Goal: Task Accomplishment & Management: Use online tool/utility

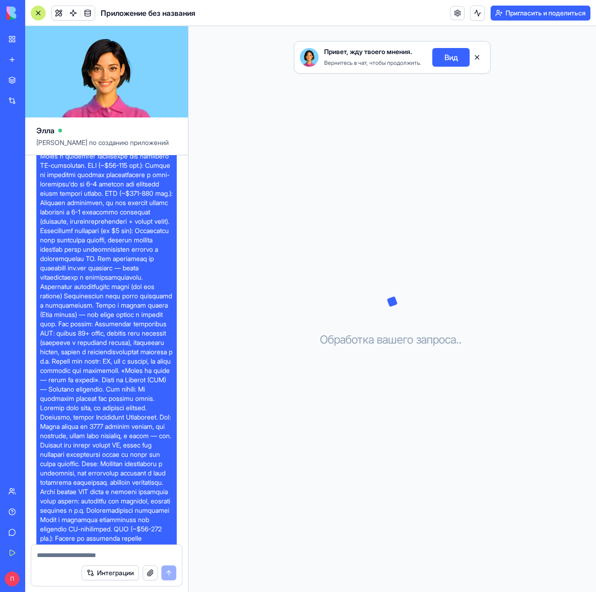
scroll to position [2192, 0]
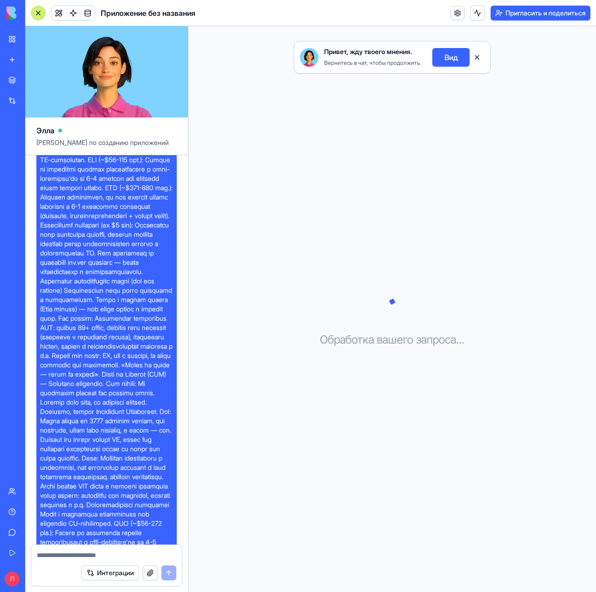
click at [432, 48] on button "Вид" at bounding box center [450, 57] width 37 height 19
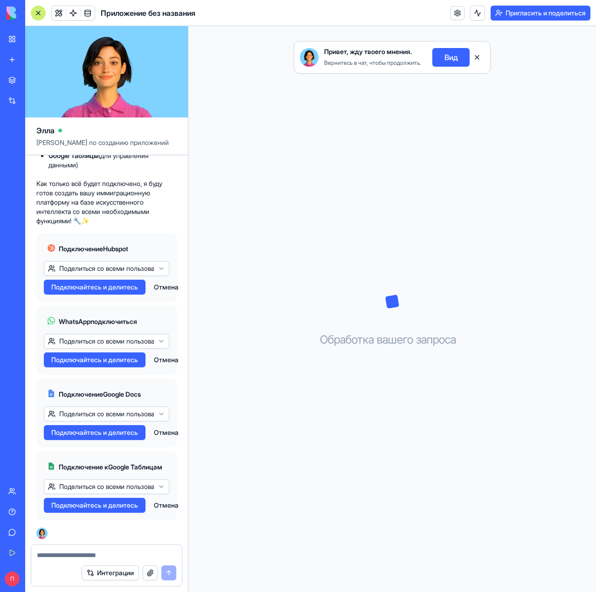
scroll to position [4023, 0]
click at [86, 295] on button "Подключайтесь и делитесь" at bounding box center [95, 287] width 102 height 15
click at [57, 364] on font "Подключайтесь и делитесь" at bounding box center [94, 360] width 87 height 8
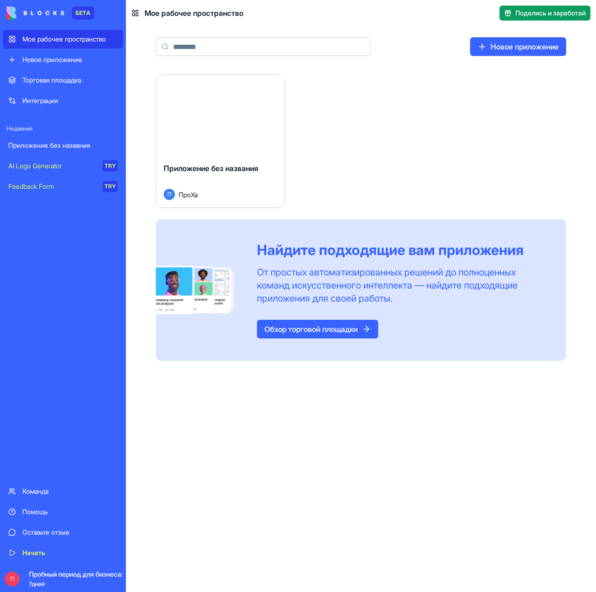
click at [174, 162] on div "Приложение без названия П ПроХа" at bounding box center [220, 181] width 128 height 52
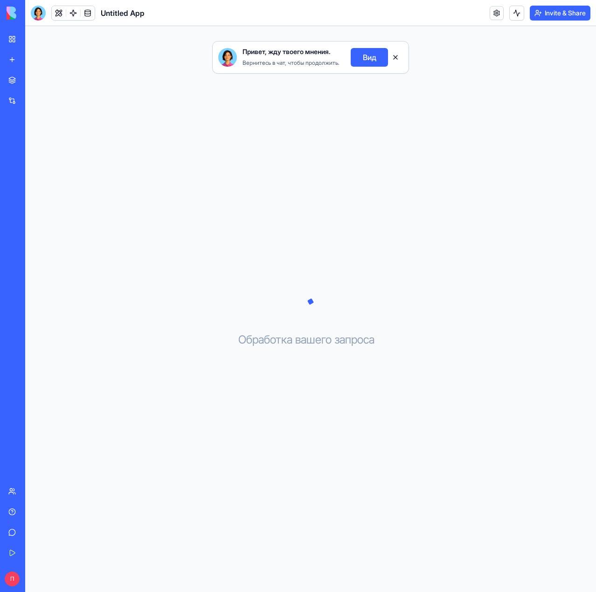
click at [363, 53] on font "Вид" at bounding box center [370, 57] width 14 height 9
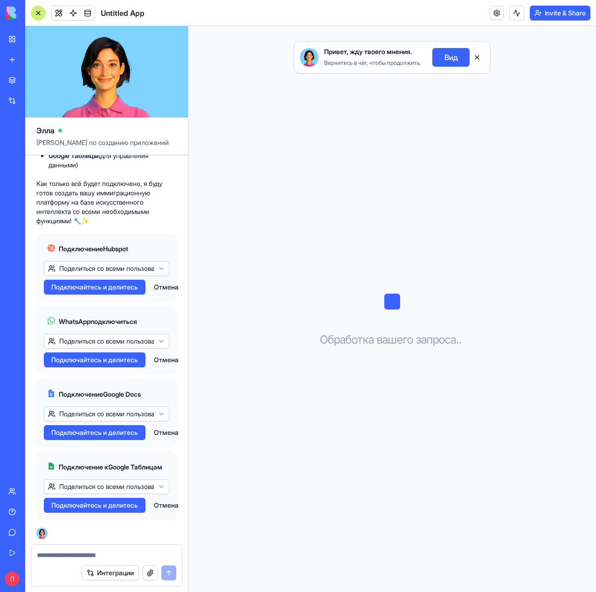
scroll to position [1812, 0]
click at [108, 509] on font "Подключайтесь и делитесь" at bounding box center [94, 505] width 87 height 8
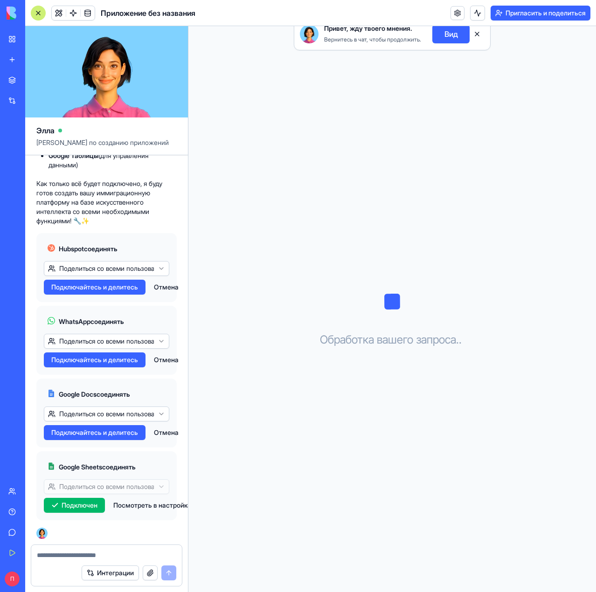
scroll to position [4154, 0]
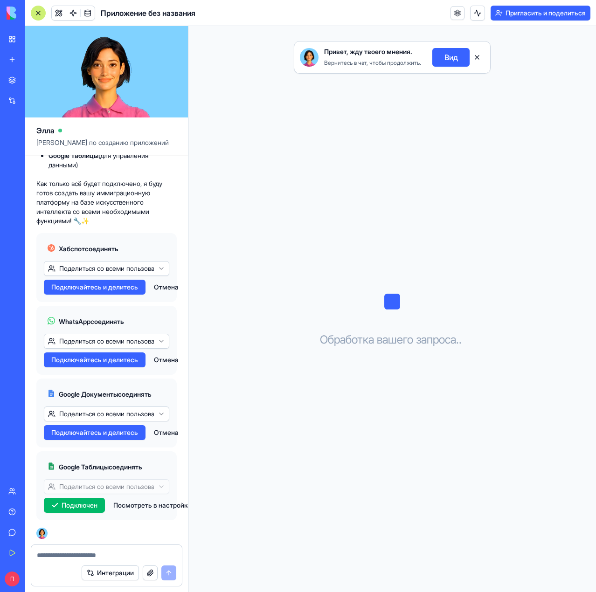
click at [80, 436] on font "Подключайтесь и делитесь" at bounding box center [94, 433] width 87 height 8
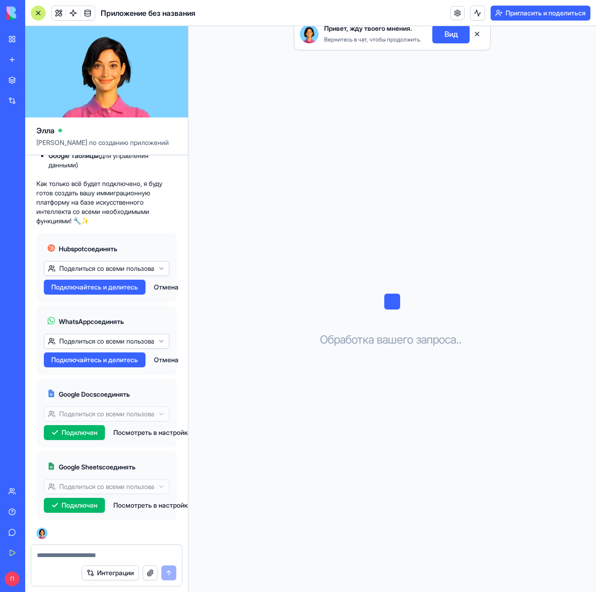
scroll to position [4154, 0]
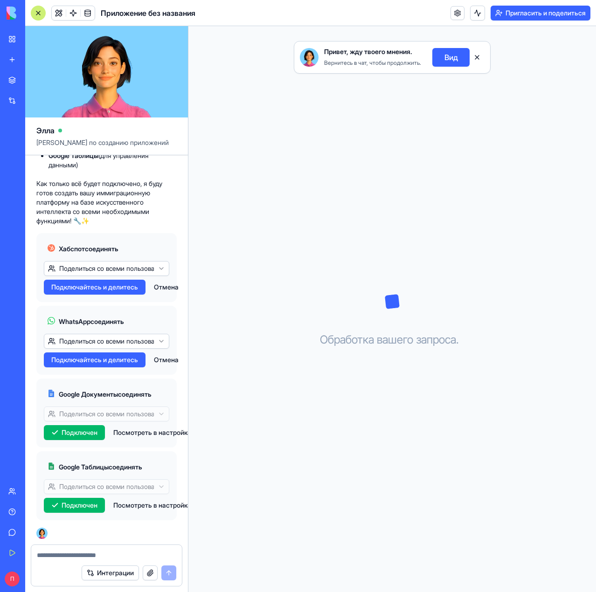
click at [137, 325] on div "WhatsApp соединять" at bounding box center [106, 321] width 125 height 17
click at [154, 364] on font "Отмена" at bounding box center [166, 360] width 25 height 8
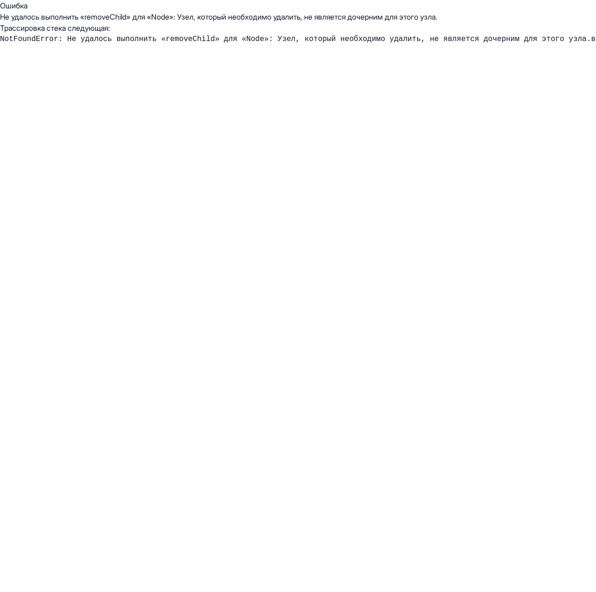
scroll to position [0, 0]
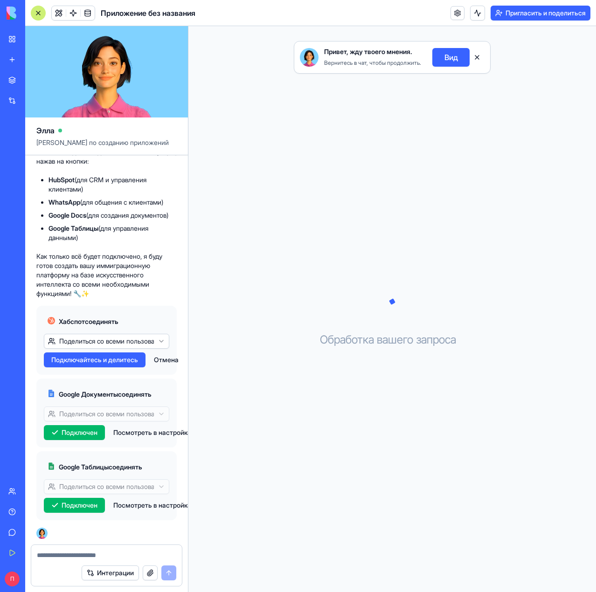
scroll to position [4081, 0]
click at [154, 363] on font "Отмена" at bounding box center [166, 360] width 25 height 8
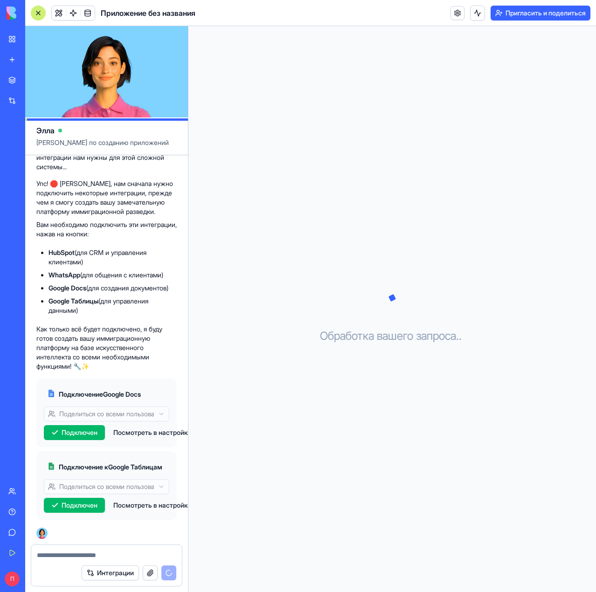
scroll to position [4018, 0]
click at [296, 345] on div "Обработка вашего запроса . . ." at bounding box center [392, 309] width 408 height 566
click at [82, 550] on div at bounding box center [106, 552] width 151 height 15
click at [74, 560] on textarea at bounding box center [106, 555] width 139 height 9
type textarea "*"
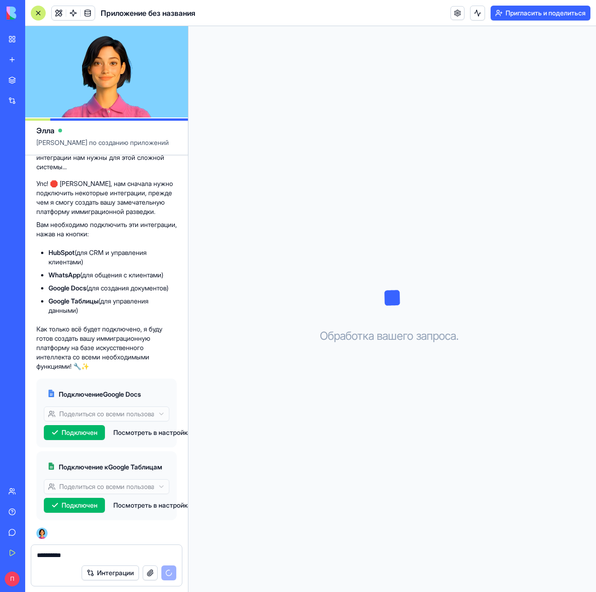
type textarea "**********"
click at [139, 574] on div "Интеграции" at bounding box center [129, 573] width 95 height 15
click at [400, 148] on div "Обработка вашего запроса . . ." at bounding box center [392, 309] width 408 height 566
click at [373, 287] on icon at bounding box center [392, 298] width 47 height 47
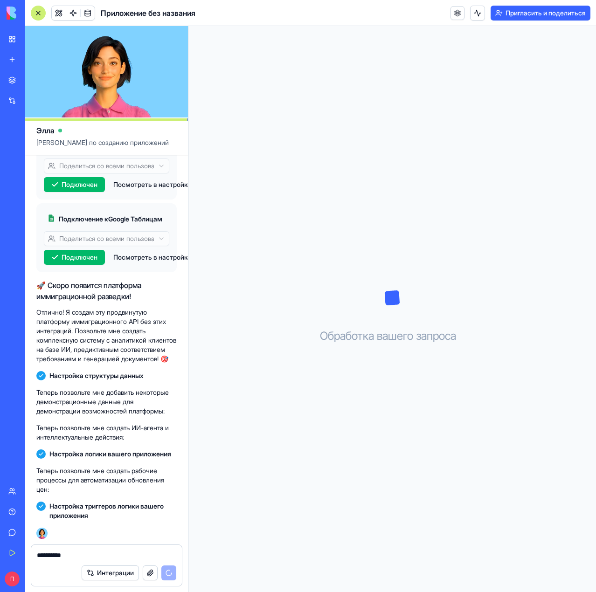
scroll to position [4275, 0]
drag, startPoint x: 121, startPoint y: 546, endPoint x: 105, endPoint y: 553, distance: 17.2
click at [105, 553] on div "**********" at bounding box center [106, 552] width 151 height 15
drag, startPoint x: 105, startPoint y: 553, endPoint x: -21, endPoint y: 549, distance: 126.9
click at [0, 549] on html "БЕТА Мое рабочее пространство Новое приложение Торговая площадка Интеграции Нед…" at bounding box center [298, 296] width 596 height 592
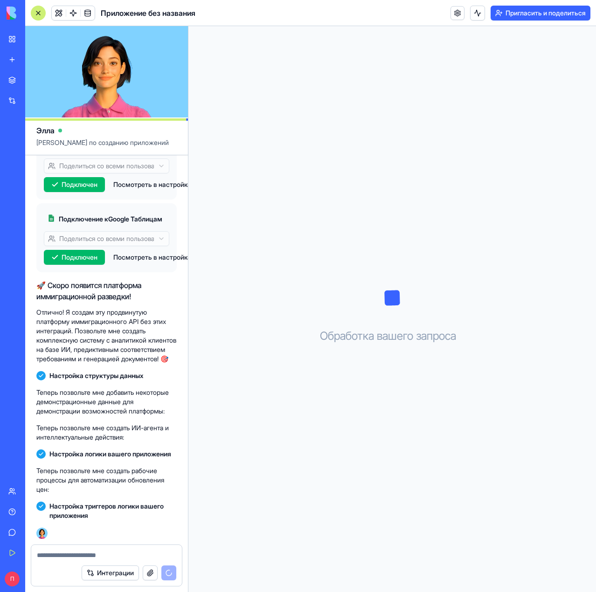
click at [322, 530] on div "Обработка вашего запроса . . ." at bounding box center [392, 309] width 408 height 566
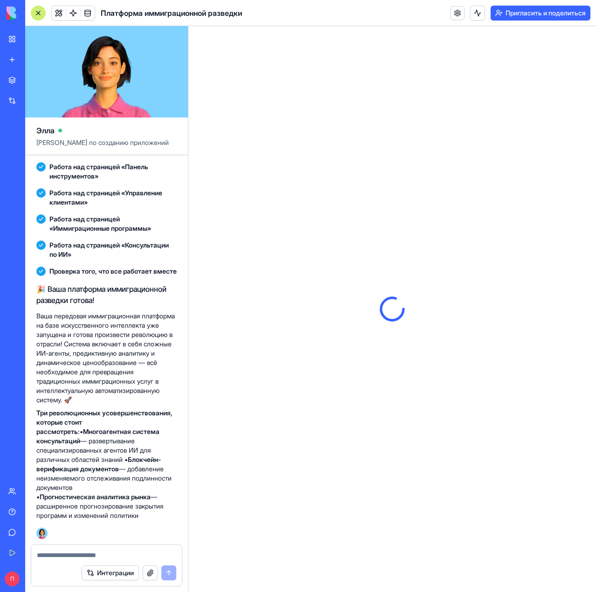
scroll to position [4772, 0]
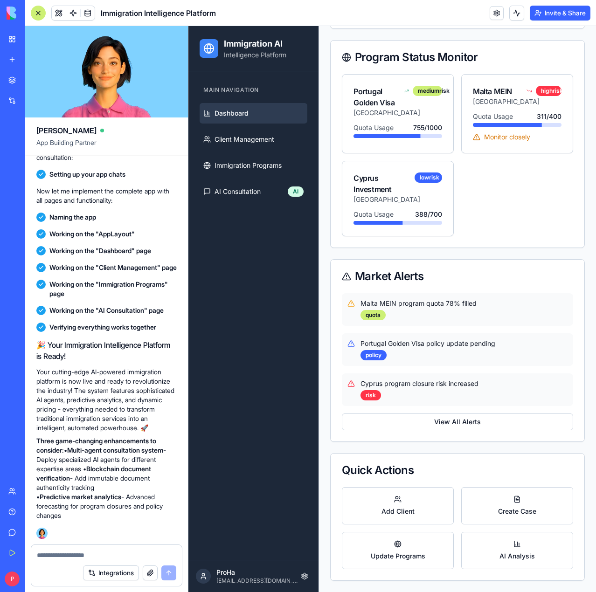
scroll to position [4772, 0]
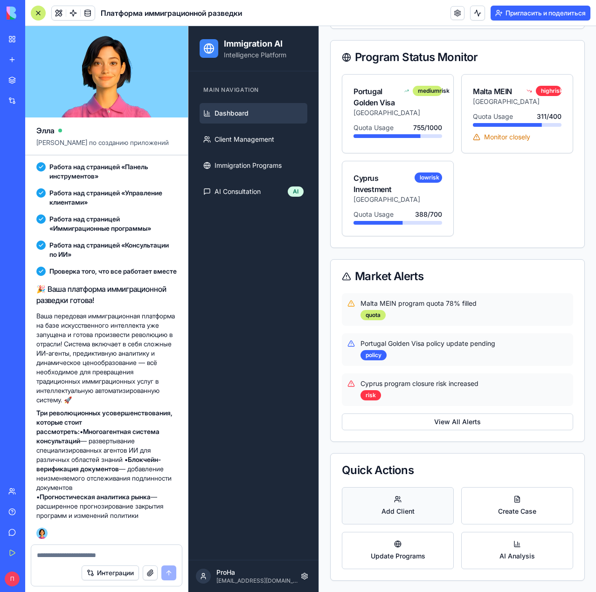
click at [342, 523] on button "Add Client" at bounding box center [398, 505] width 112 height 37
click at [342, 525] on button "Add Client" at bounding box center [398, 505] width 112 height 37
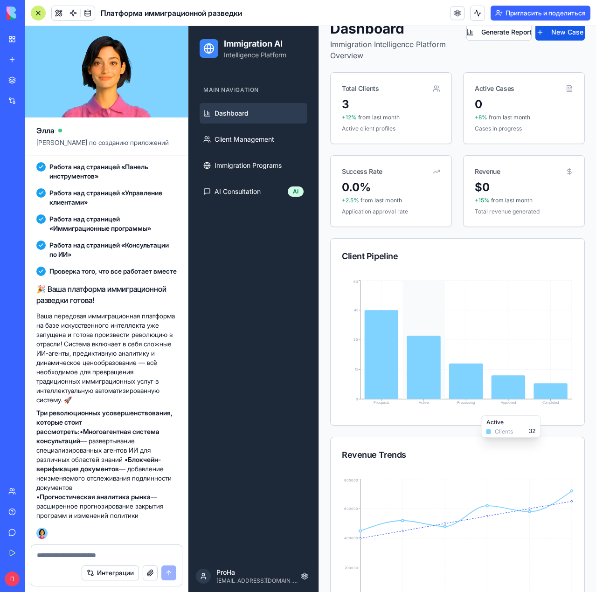
scroll to position [0, 0]
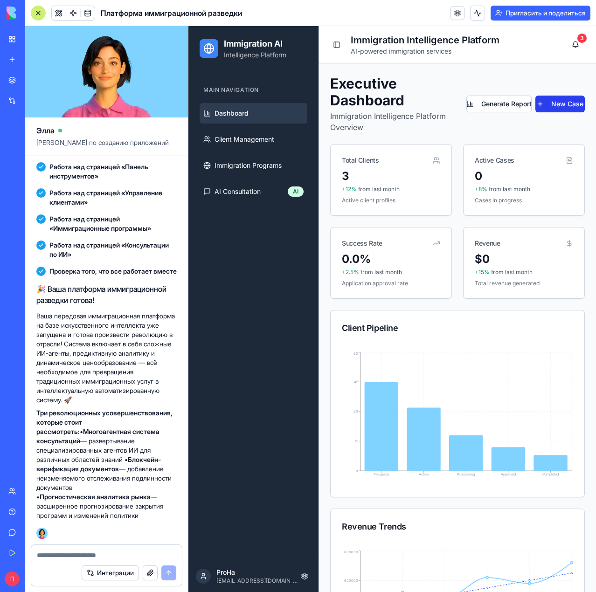
click at [573, 96] on button "New Case" at bounding box center [560, 104] width 49 height 17
click at [330, 44] on button "Toggle Sidebar" at bounding box center [336, 44] width 13 height 13
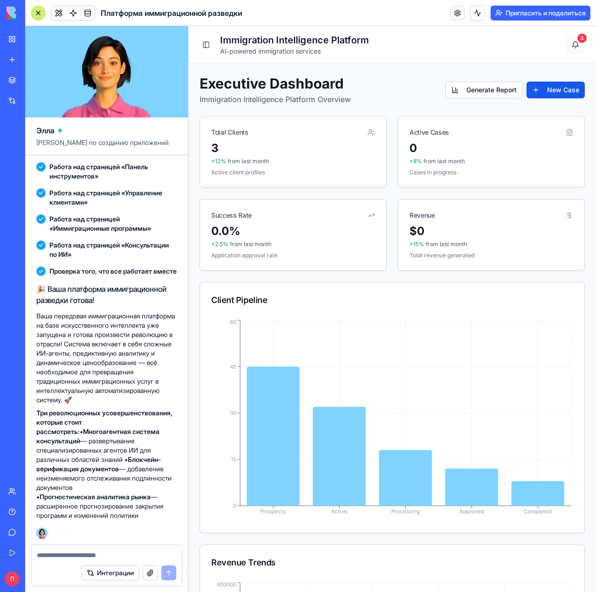
click at [585, 47] on button "3" at bounding box center [575, 44] width 19 height 19
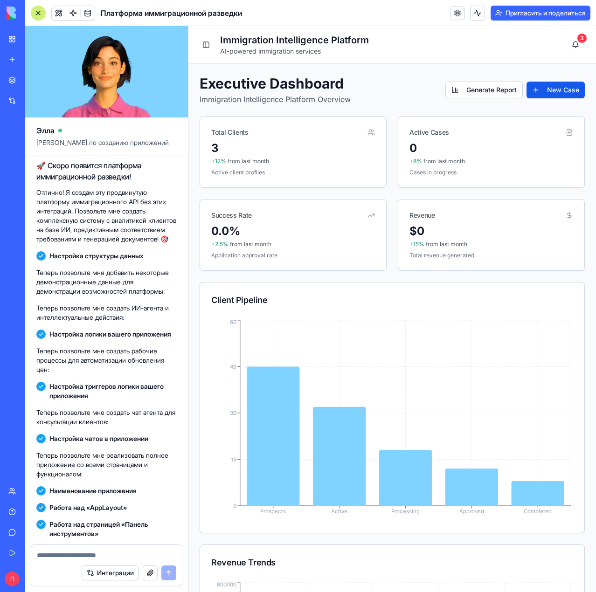
scroll to position [3639, 0]
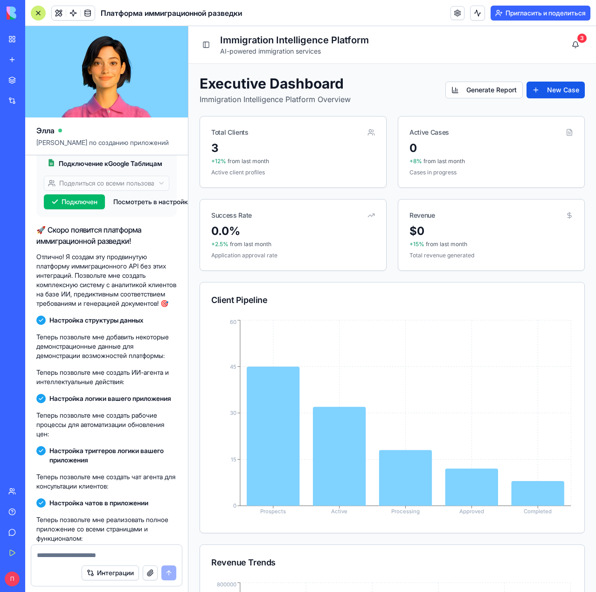
drag, startPoint x: 16, startPoint y: 144, endPoint x: 82, endPoint y: 368, distance: 233.8
copy font "Сделай его как приложение APi Краткая суть документа В документе описывается, к…"
click at [515, 55] on div "Toggle Sidebar Immigration Intelligence Platform AI-powered immigration service…" at bounding box center [392, 45] width 385 height 22
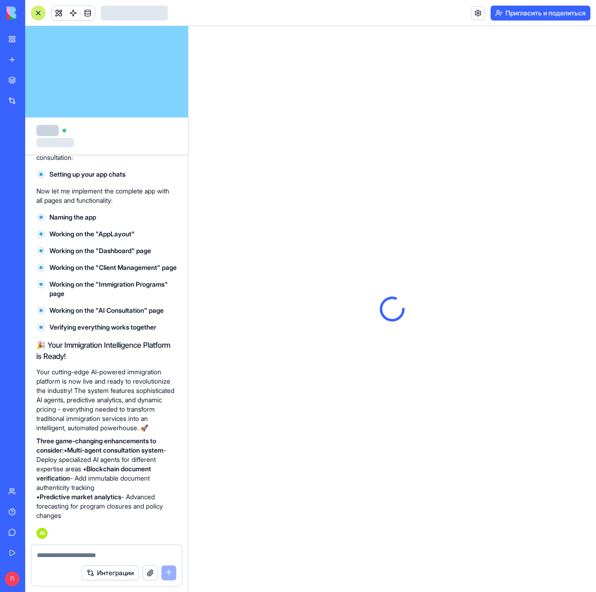
scroll to position [2176, 0]
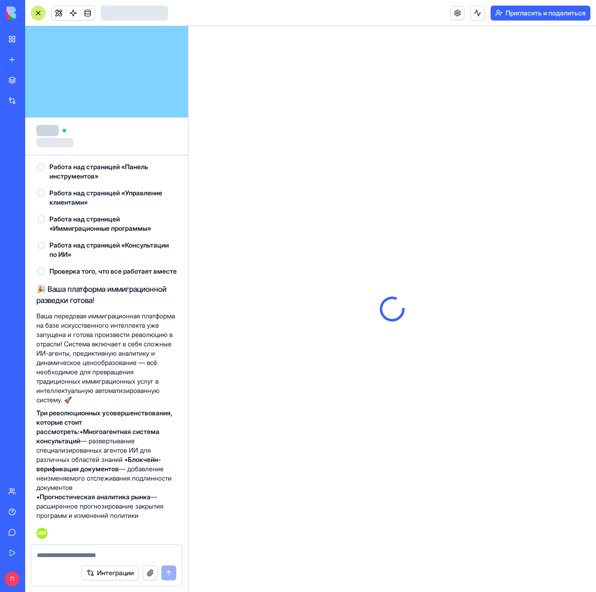
click at [217, 133] on div at bounding box center [392, 309] width 408 height 566
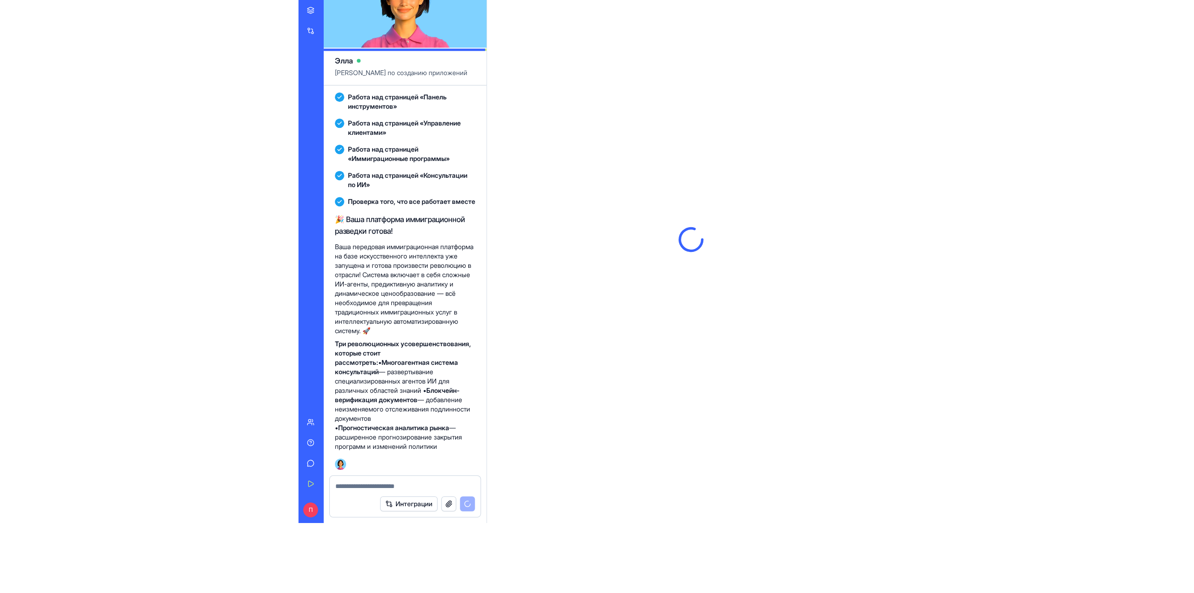
scroll to position [0, 0]
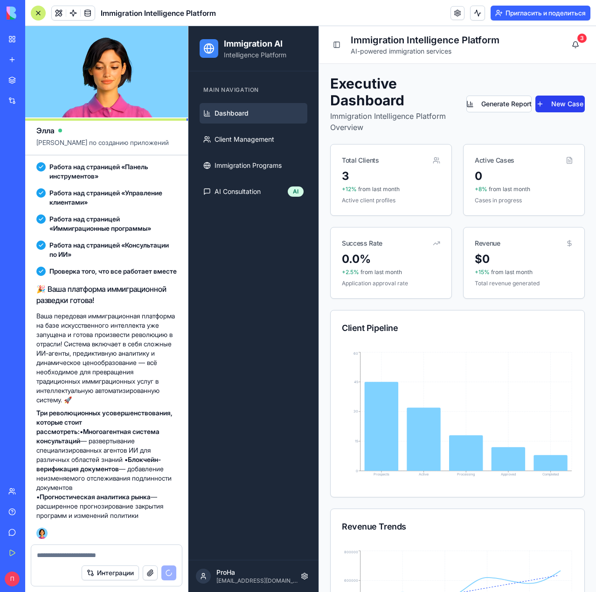
click at [585, 96] on button "New Case" at bounding box center [560, 104] width 49 height 17
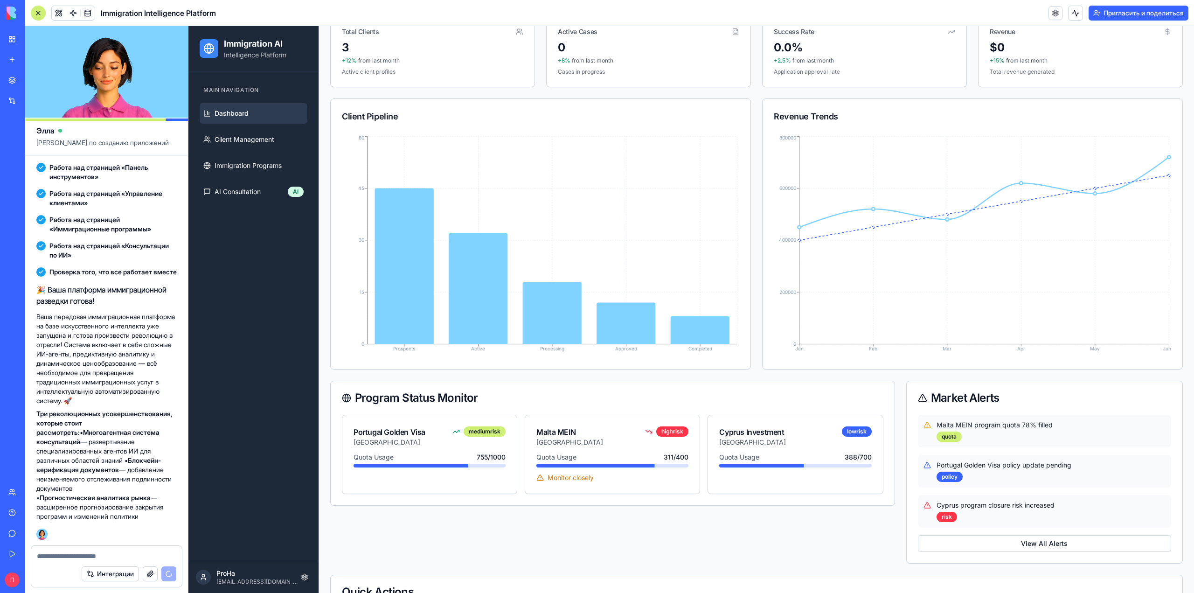
scroll to position [193, 0]
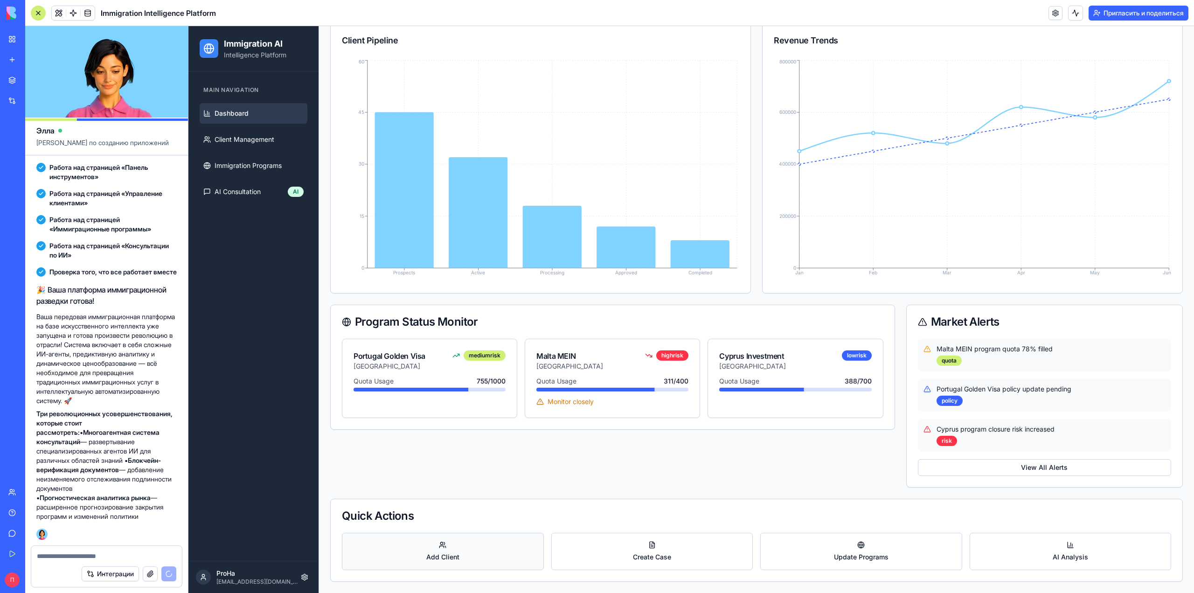
click at [342, 570] on button "Add Client" at bounding box center [443, 551] width 202 height 37
click at [426, 562] on span "Add Client" at bounding box center [442, 556] width 33 height 9
click at [551, 570] on button "Create Case" at bounding box center [652, 551] width 202 height 37
click at [596, 570] on button "Update Programs" at bounding box center [861, 551] width 202 height 37
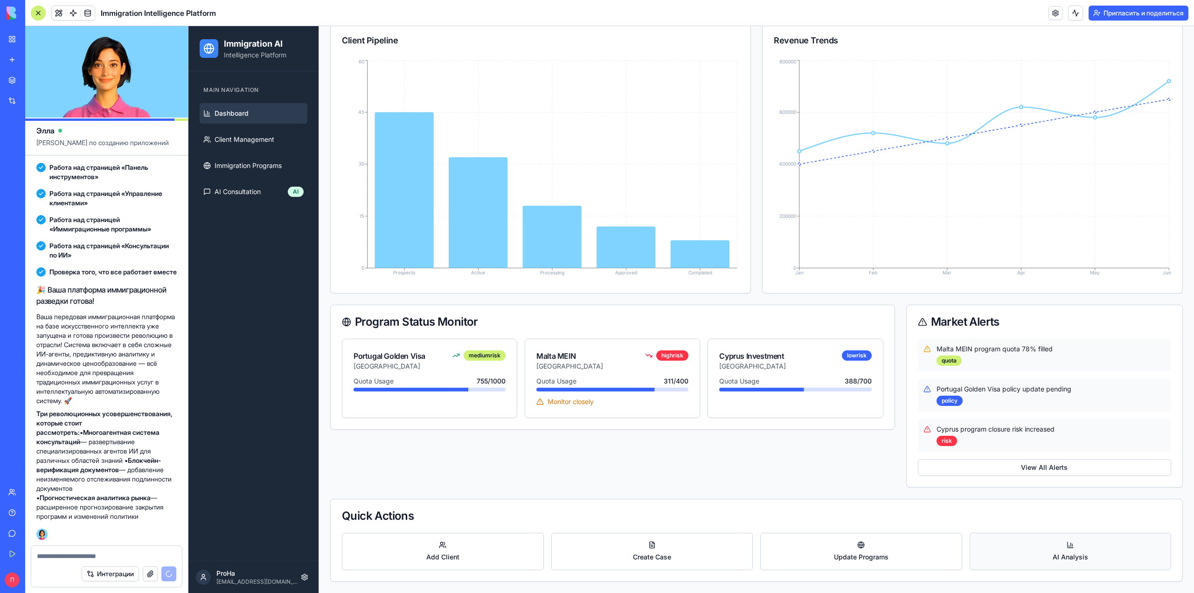
click at [596, 570] on button "AI Analysis" at bounding box center [1071, 551] width 202 height 37
click at [596, 570] on button "Update Programs" at bounding box center [861, 551] width 202 height 37
click at [596, 476] on button "View All Alerts" at bounding box center [1044, 467] width 253 height 17
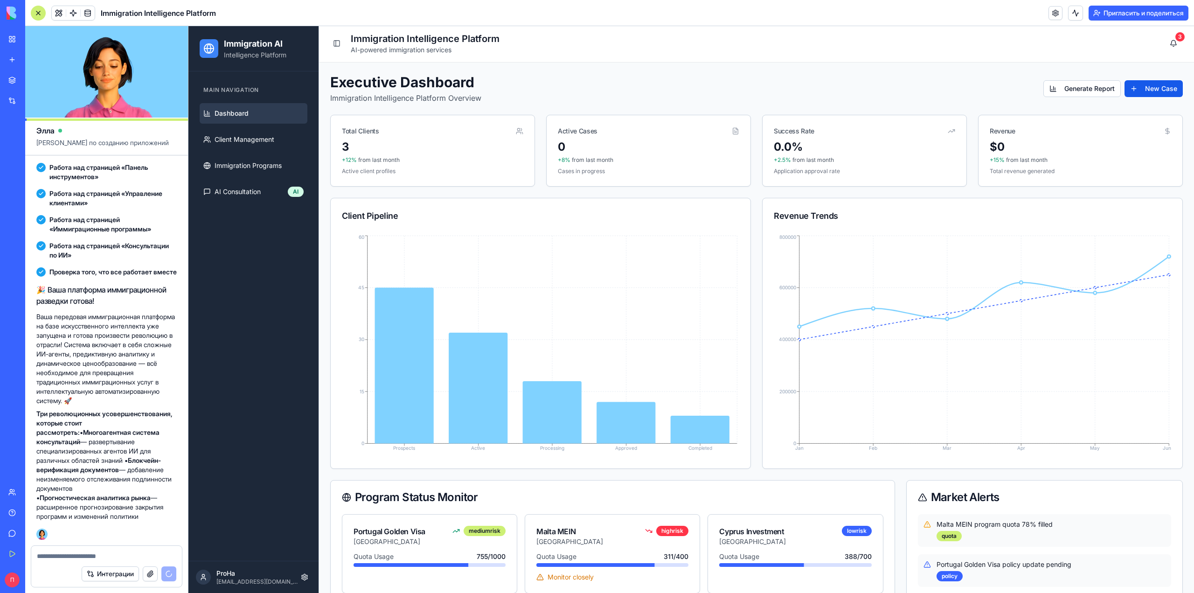
scroll to position [0, 0]
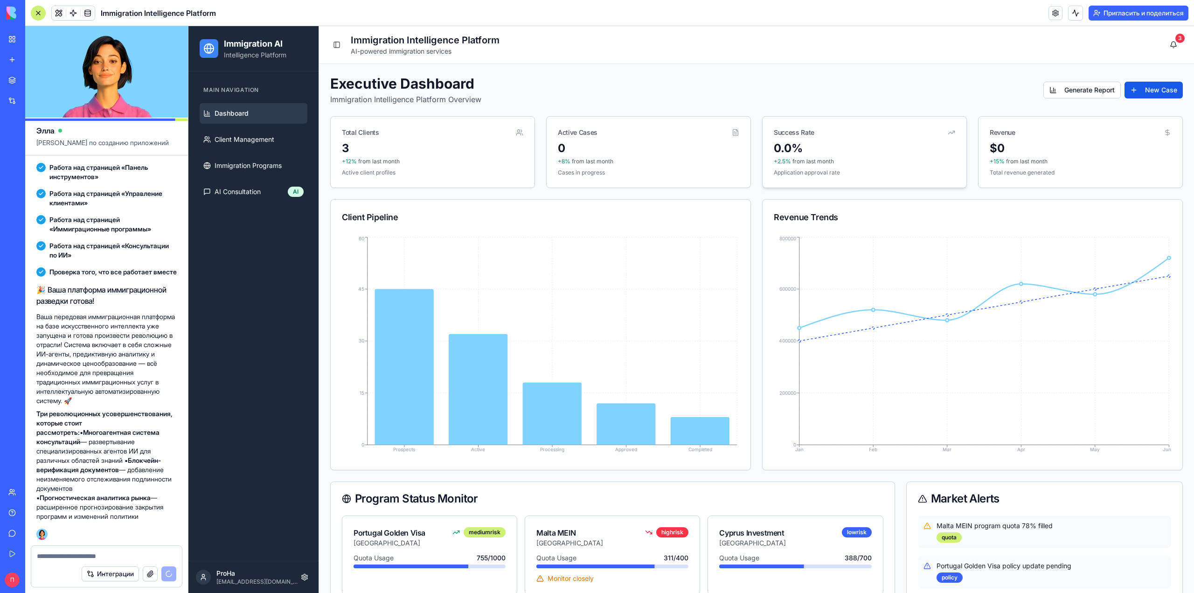
click at [596, 133] on icon at bounding box center [951, 132] width 7 height 7
click at [596, 37] on button "3" at bounding box center [1173, 44] width 19 height 19
click at [596, 47] on button "3" at bounding box center [1173, 44] width 19 height 19
drag, startPoint x: 1195, startPoint y: 48, endPoint x: 1188, endPoint y: 41, distance: 10.6
click at [596, 41] on button "3" at bounding box center [1173, 44] width 19 height 19
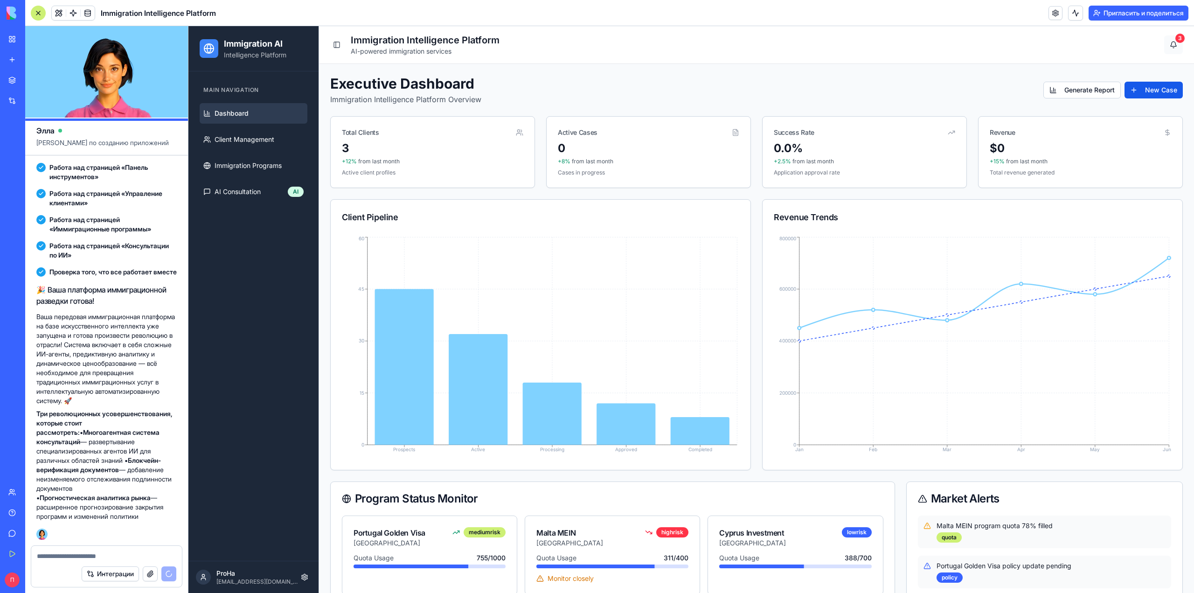
click at [596, 41] on button "3" at bounding box center [1173, 44] width 19 height 19
drag, startPoint x: 943, startPoint y: 97, endPoint x: 937, endPoint y: 97, distance: 5.6
click at [596, 97] on div "Executive Dashboard Immigration Intelligence Platform Overview Generate Report …" at bounding box center [756, 90] width 853 height 30
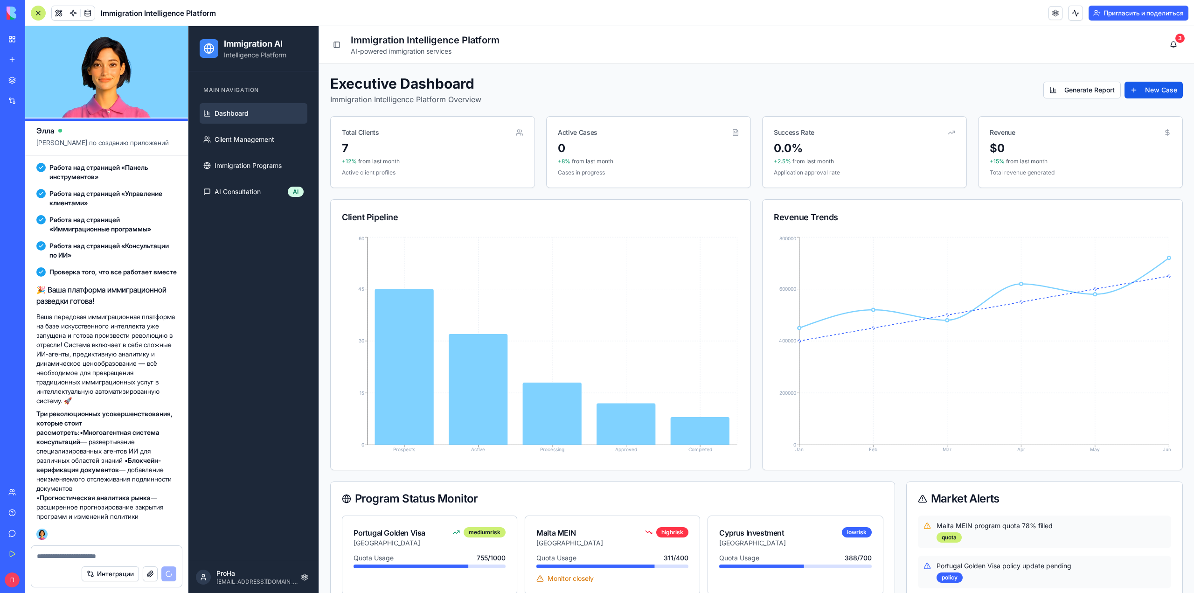
click at [117, 555] on textarea at bounding box center [106, 555] width 139 height 9
click at [97, 573] on font "Интеграции" at bounding box center [115, 574] width 37 height 8
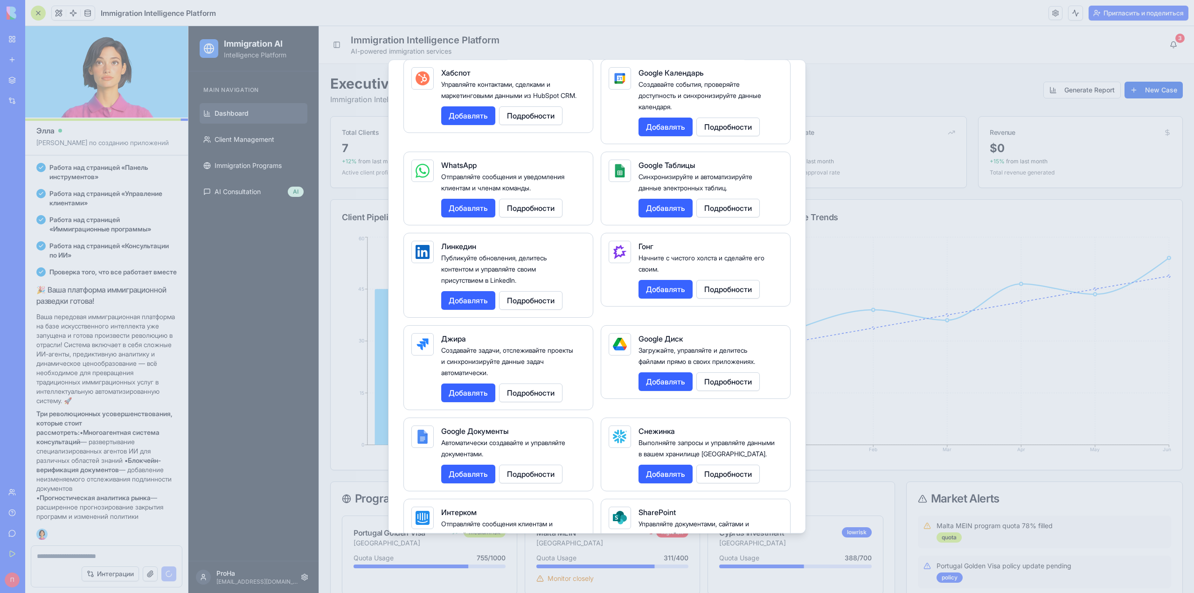
scroll to position [746, 0]
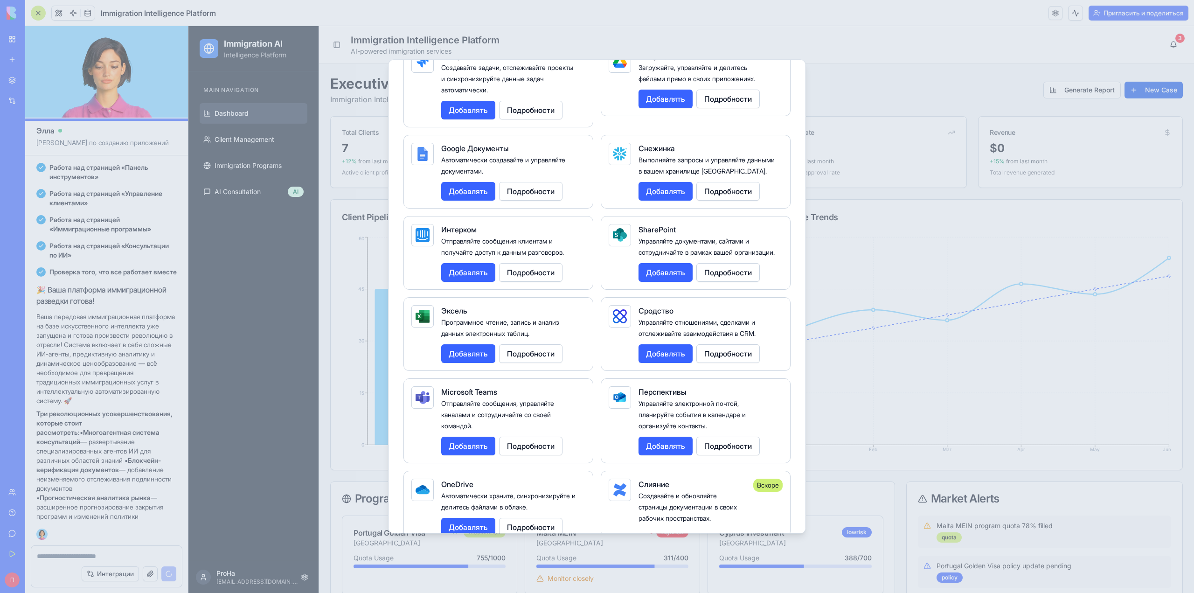
click at [596, 465] on div at bounding box center [597, 296] width 1194 height 593
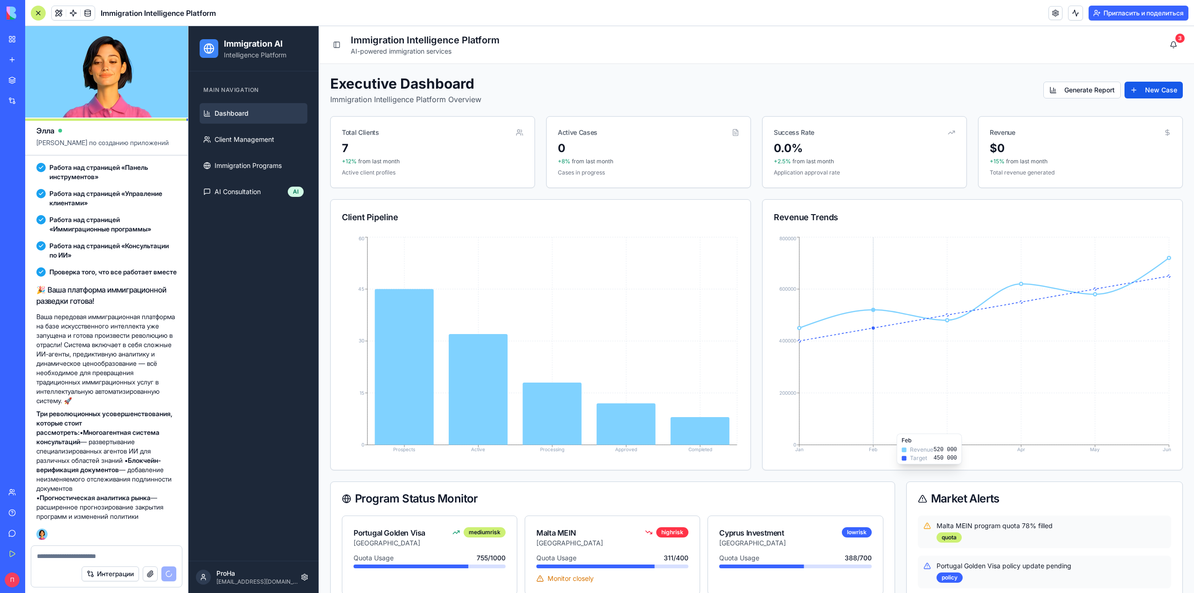
scroll to position [193, 0]
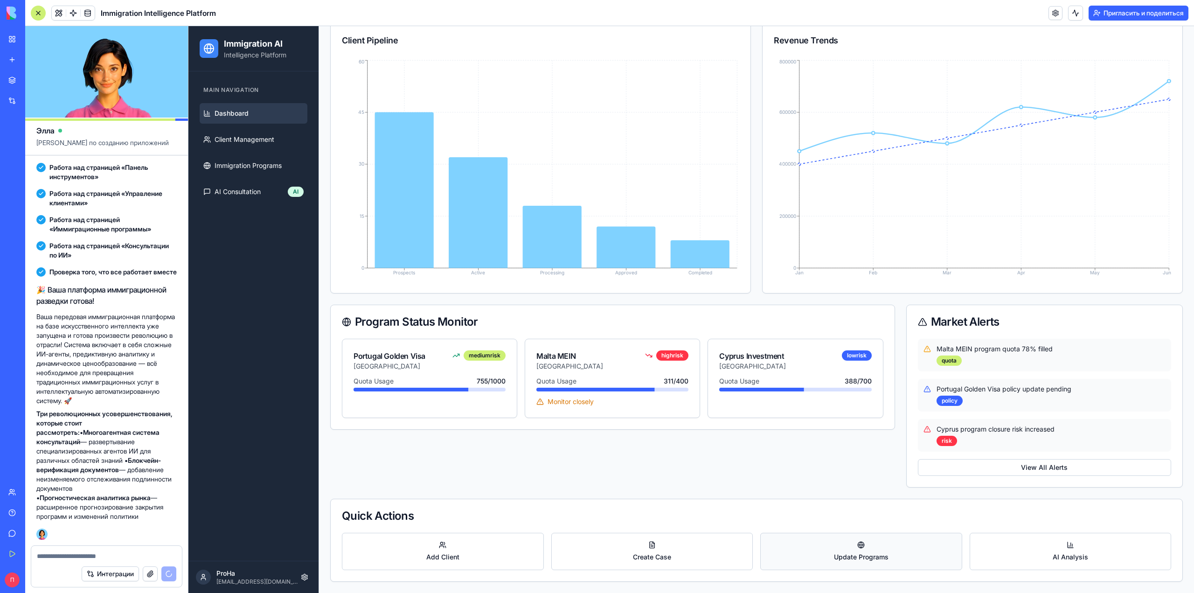
click at [596, 570] on button "Update Programs" at bounding box center [861, 551] width 202 height 37
click at [596, 570] on button "Create Case" at bounding box center [652, 551] width 202 height 37
click at [352, 570] on button "Add Client" at bounding box center [443, 551] width 202 height 37
drag, startPoint x: 715, startPoint y: 585, endPoint x: 845, endPoint y: 580, distance: 130.3
click at [596, 570] on button "Update Programs" at bounding box center [861, 551] width 202 height 37
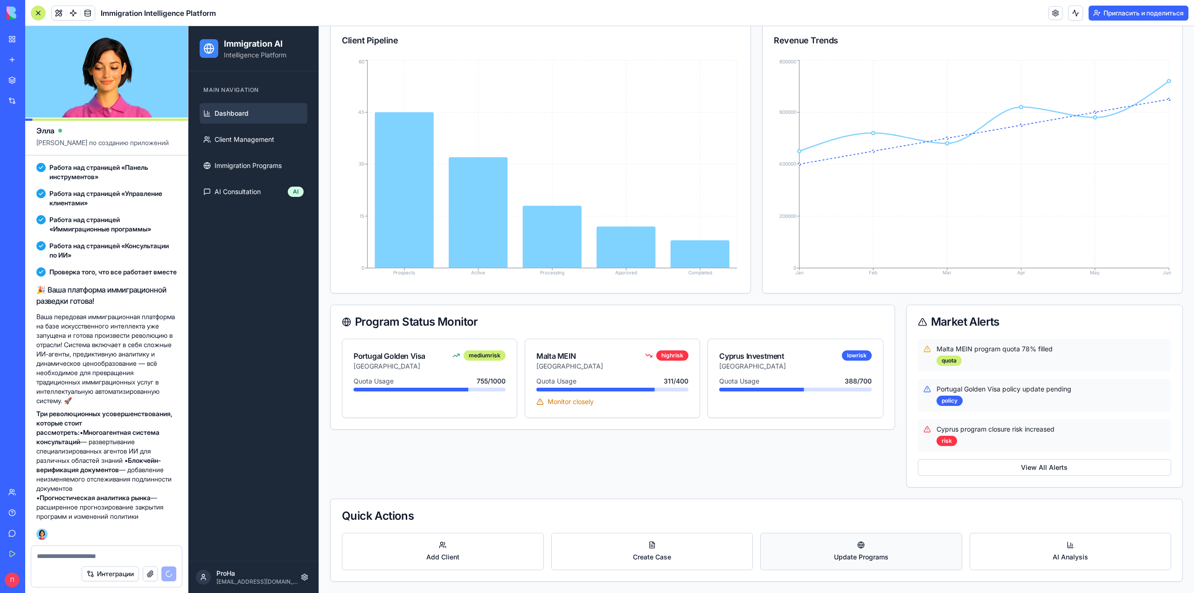
drag, startPoint x: 879, startPoint y: 579, endPoint x: 916, endPoint y: 577, distance: 36.9
click at [596, 570] on button "Update Programs" at bounding box center [861, 551] width 202 height 37
click at [596, 570] on button "AI Analysis" at bounding box center [1071, 551] width 202 height 37
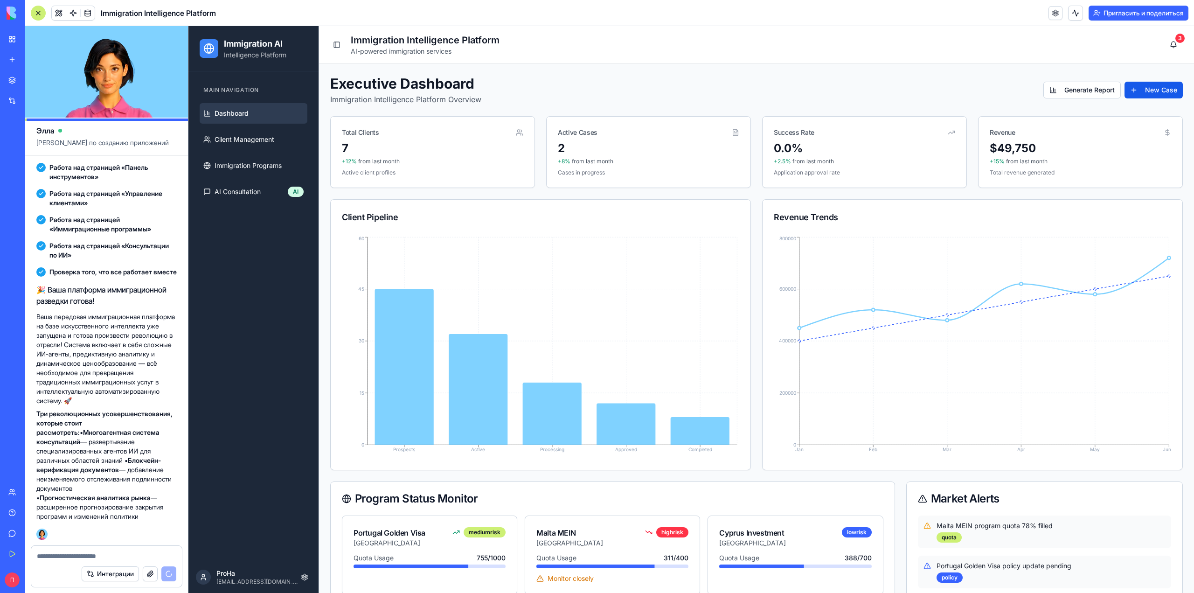
scroll to position [2428, 0]
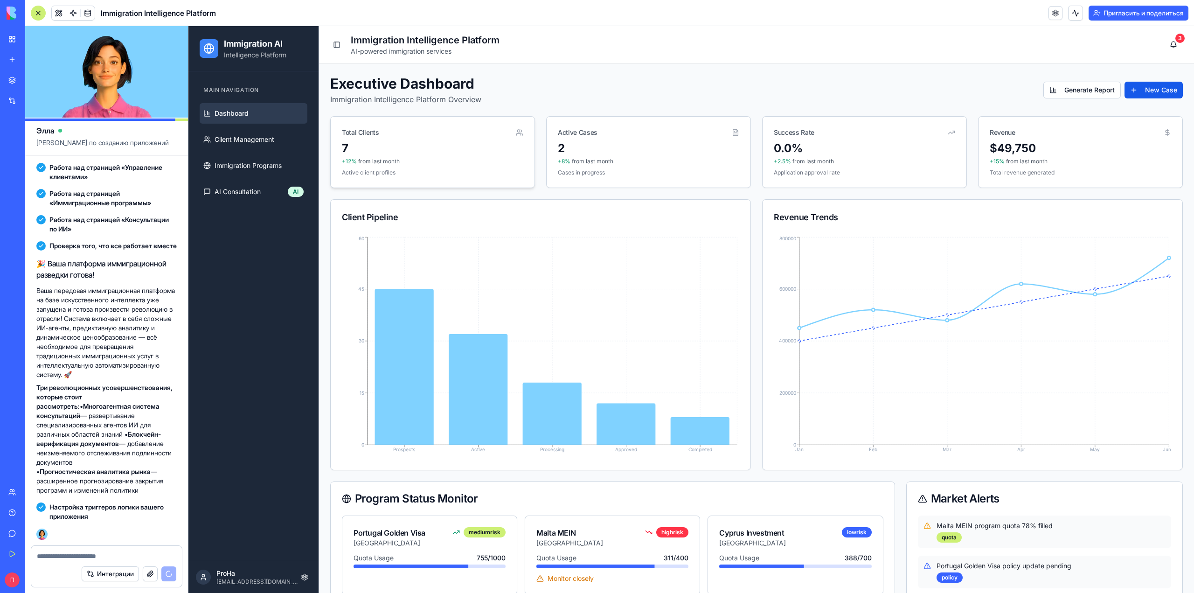
click at [355, 181] on div "7 +12% from last month Active client profiles" at bounding box center [433, 164] width 204 height 47
click at [516, 130] on icon at bounding box center [519, 132] width 7 height 7
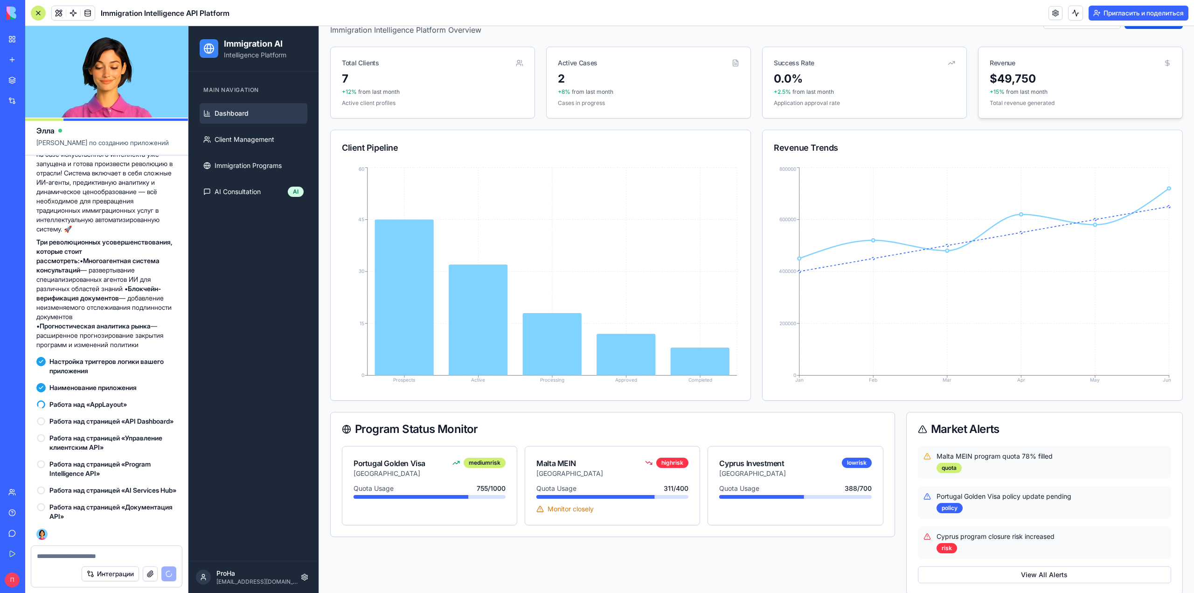
scroll to position [193, 0]
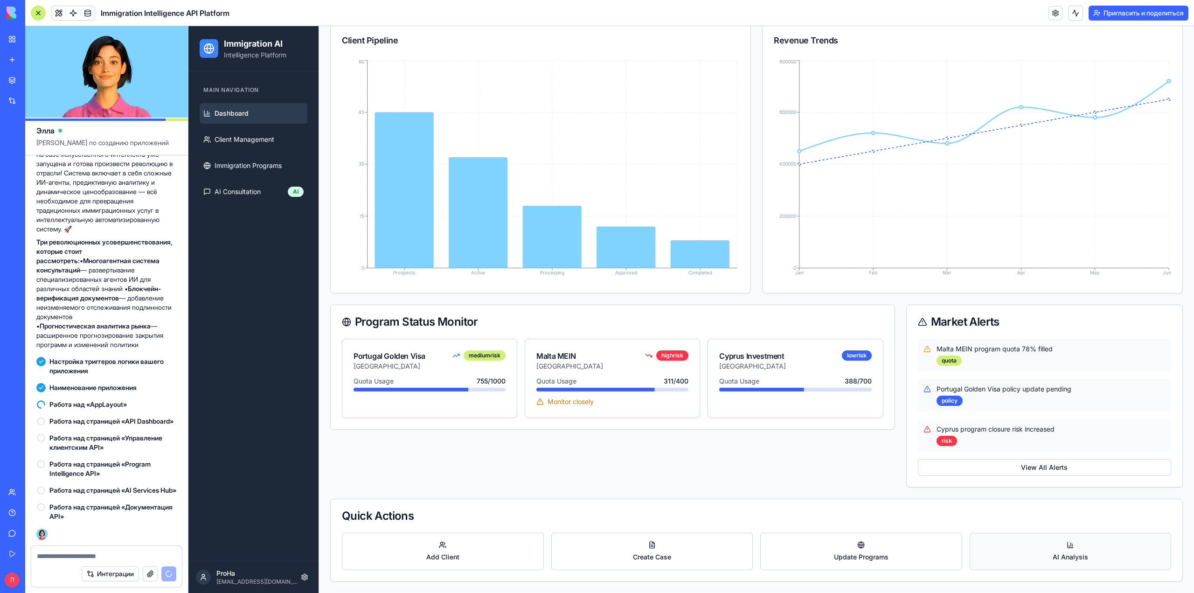
click at [596, 564] on button "AI Analysis" at bounding box center [1071, 551] width 202 height 37
click at [596, 570] on button "Update Programs" at bounding box center [861, 551] width 202 height 37
click at [596, 567] on button "Create Case" at bounding box center [652, 551] width 202 height 37
click at [596, 566] on button "Create Case" at bounding box center [652, 551] width 202 height 37
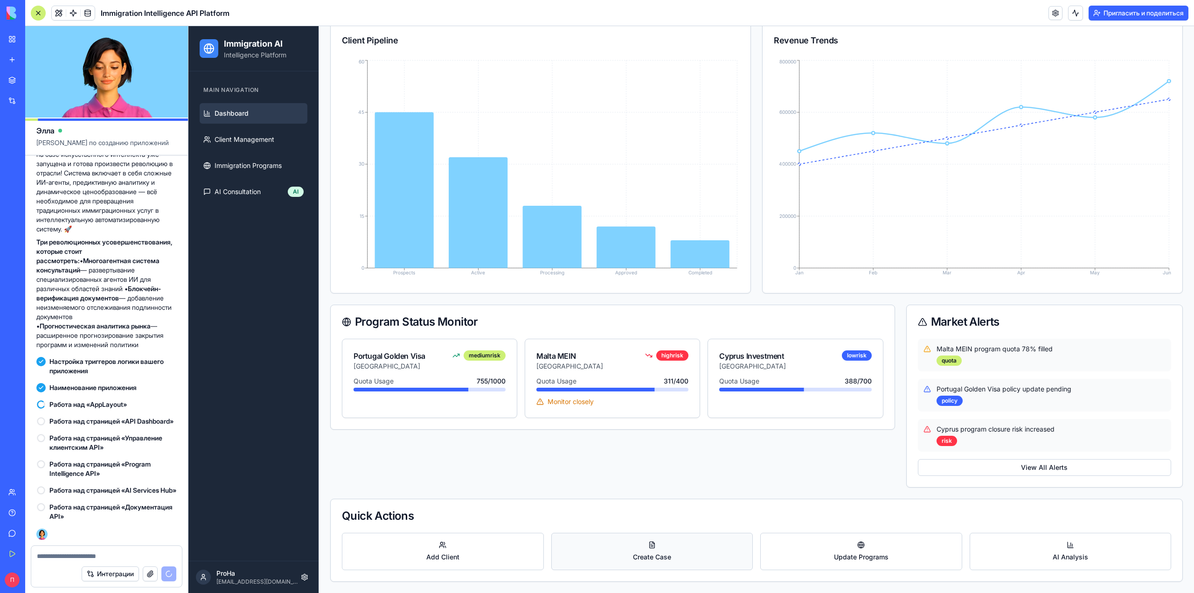
click at [596, 566] on button "Create Case" at bounding box center [652, 551] width 202 height 37
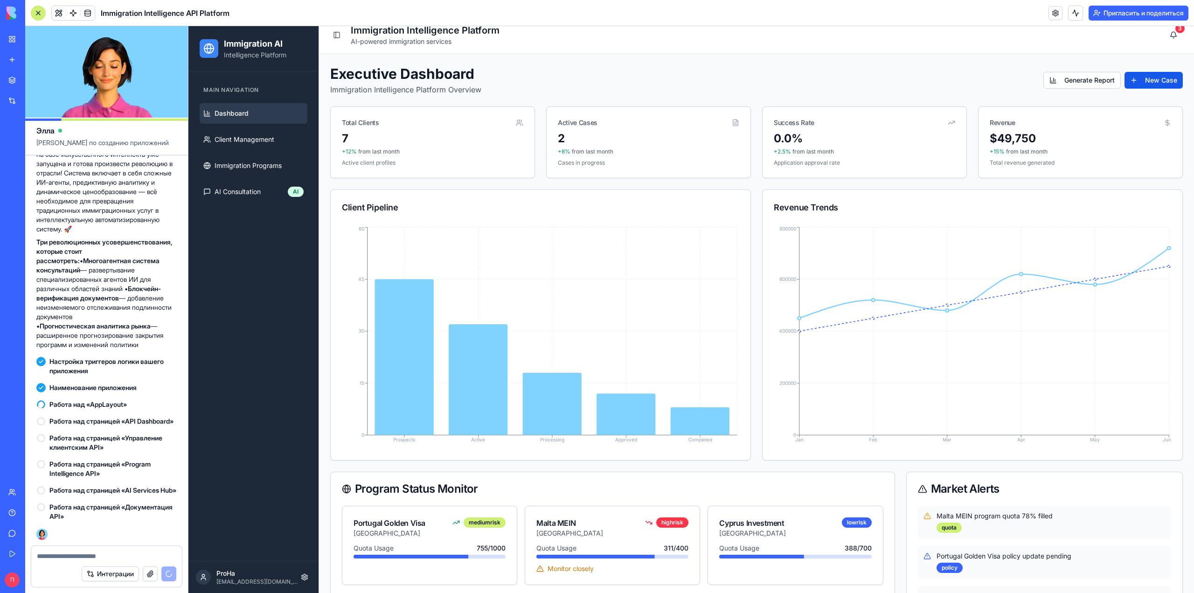
scroll to position [0, 0]
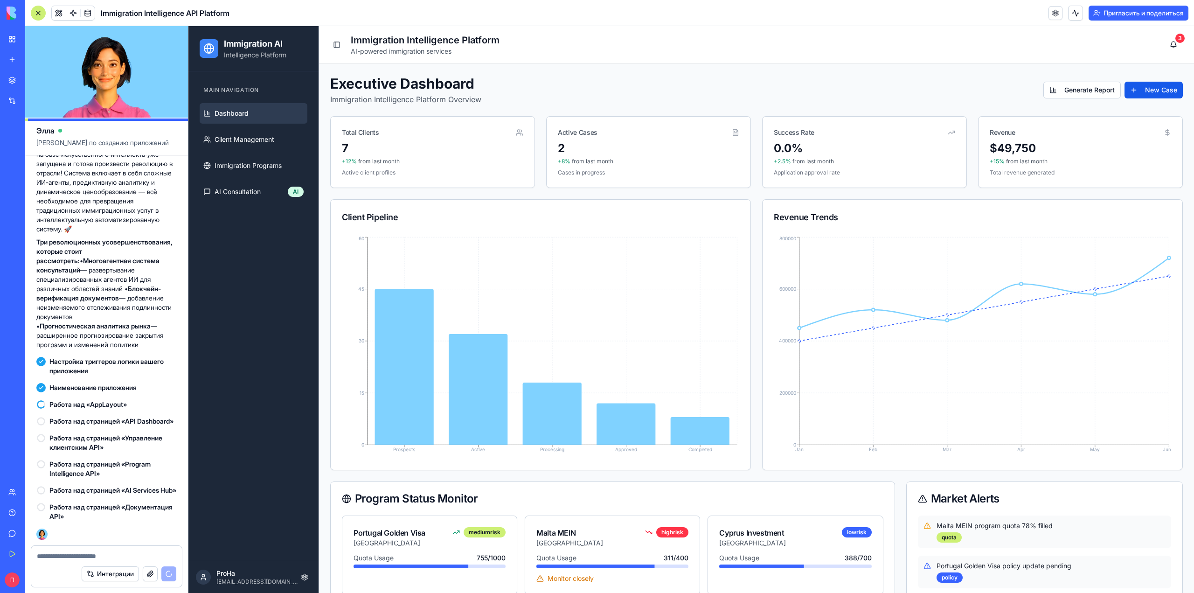
click at [97, 571] on font "Интеграции" at bounding box center [115, 574] width 37 height 8
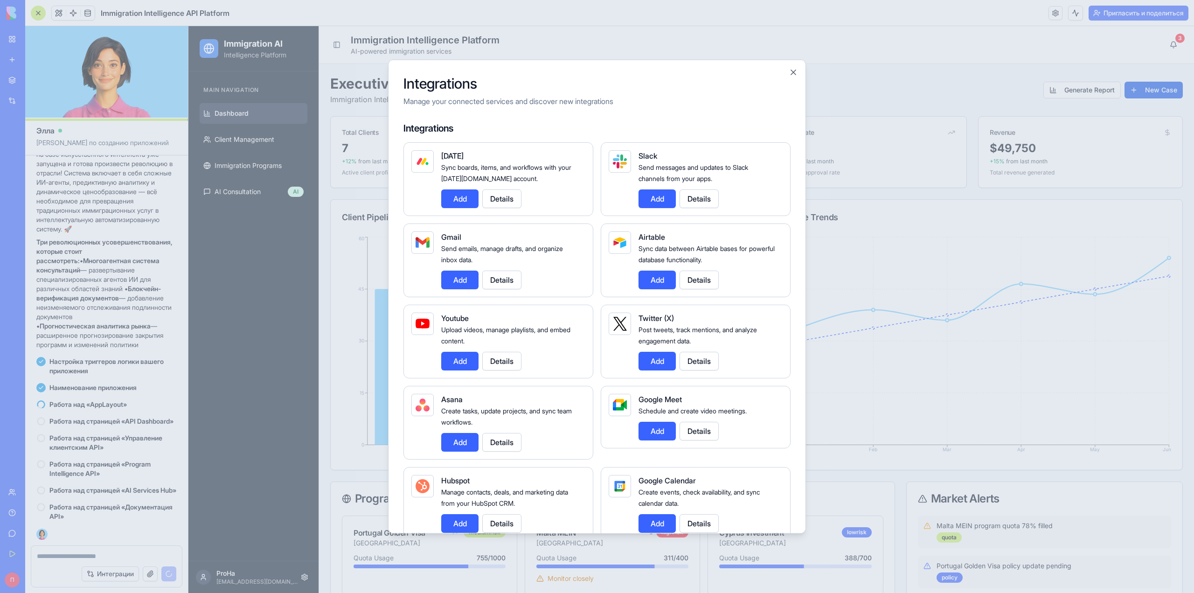
click at [82, 571] on div at bounding box center [597, 296] width 1194 height 593
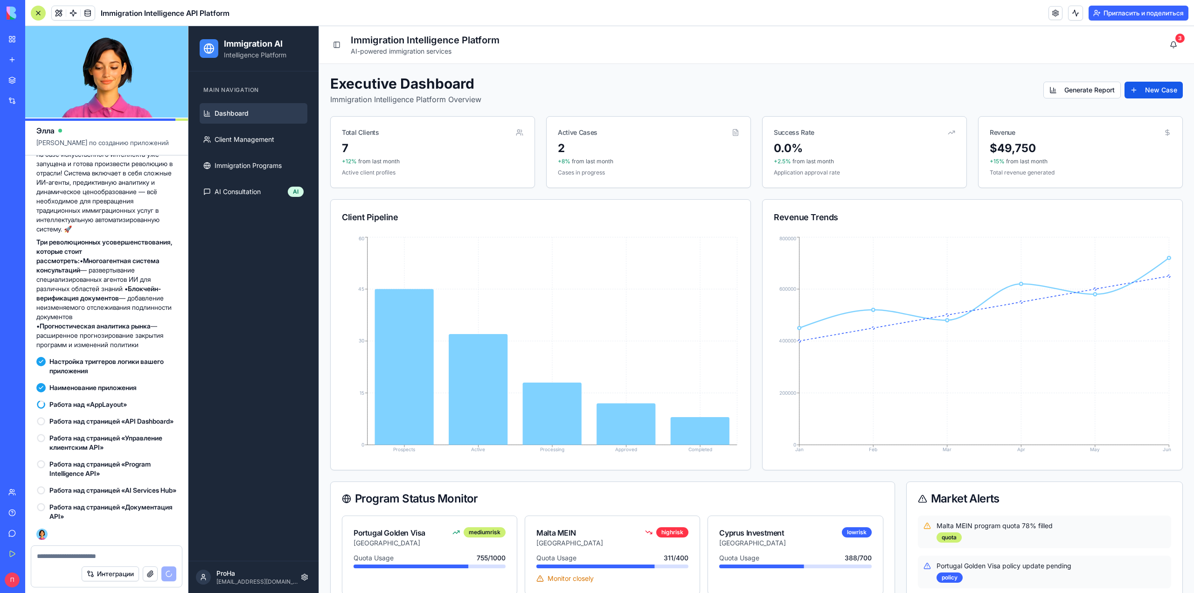
click at [143, 573] on button "button" at bounding box center [150, 573] width 15 height 15
click at [66, 550] on div at bounding box center [106, 553] width 151 height 15
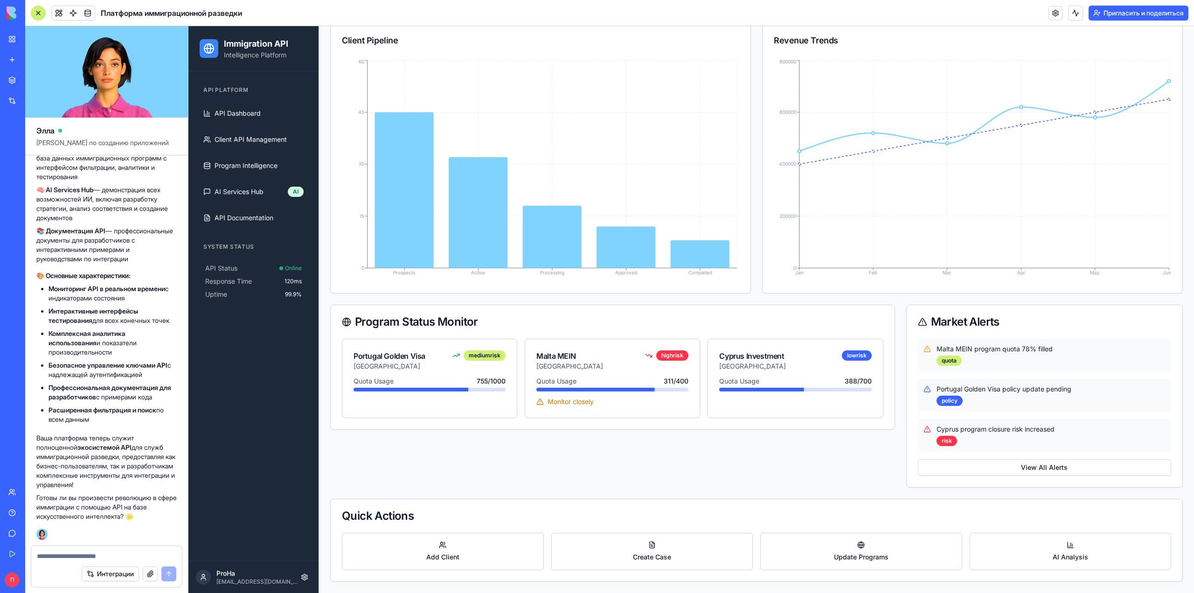
scroll to position [3280, 0]
click at [97, 558] on textarea at bounding box center [106, 555] width 139 height 9
click at [120, 557] on textarea at bounding box center [106, 555] width 139 height 9
type textarea "*"
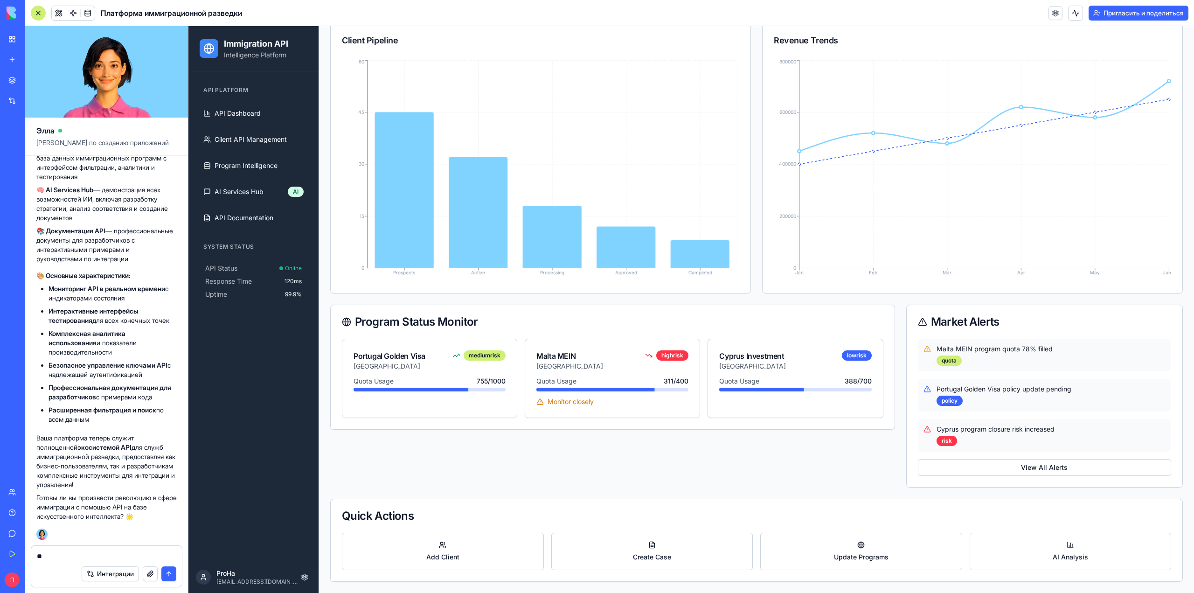
type textarea "*"
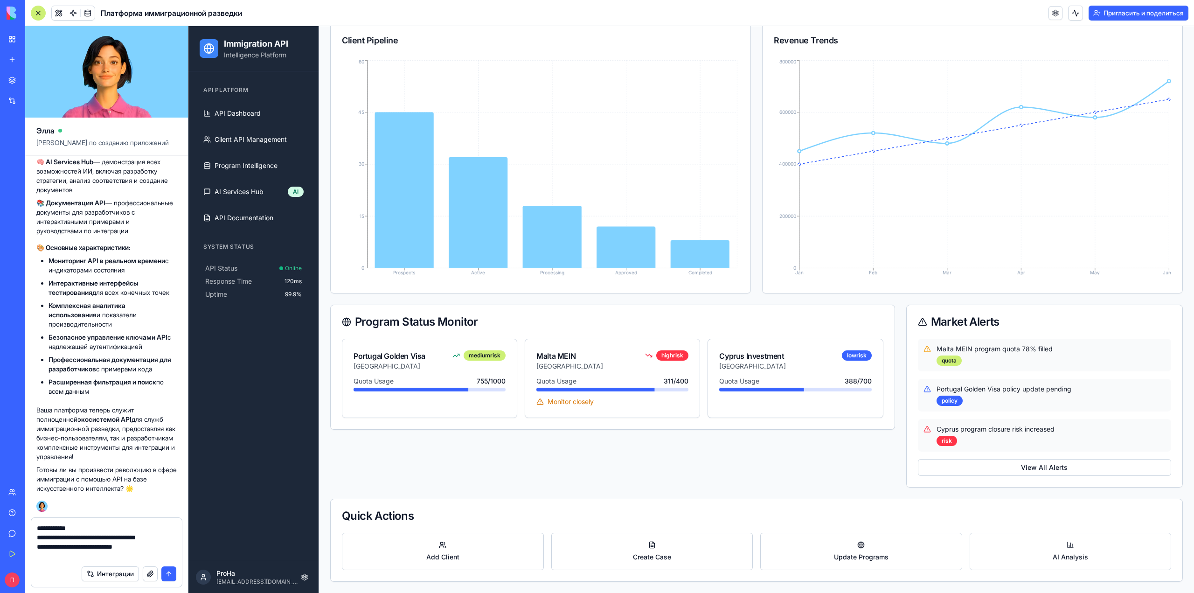
type textarea "**********"
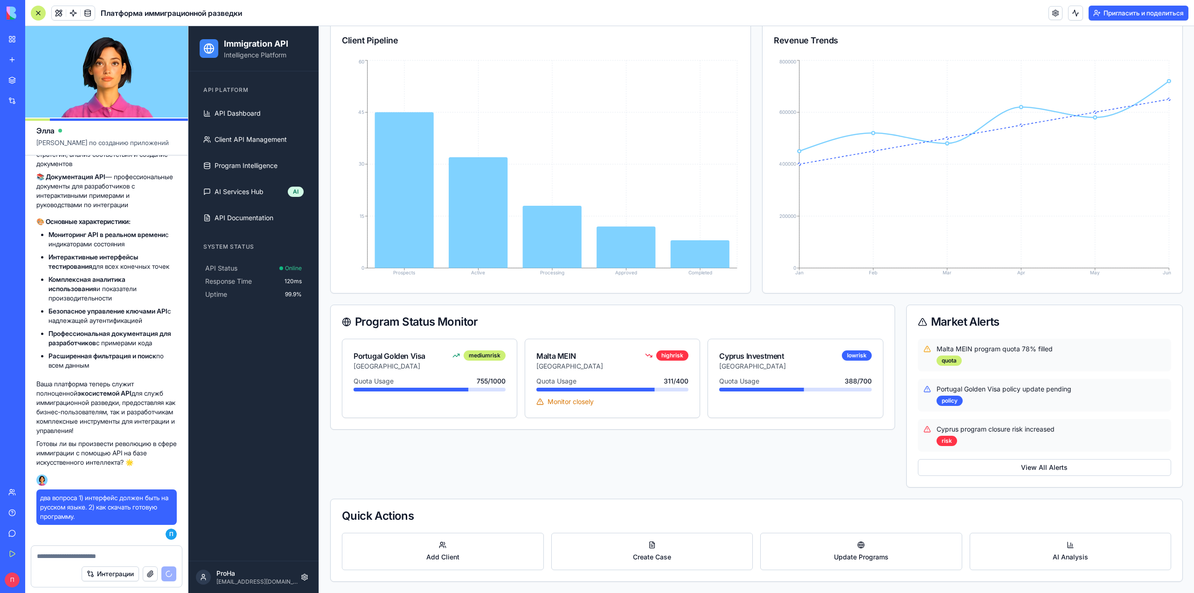
scroll to position [193, 0]
click at [596, 570] on button "Update Programs" at bounding box center [861, 551] width 202 height 37
click at [551, 570] on button "Create Case" at bounding box center [652, 551] width 202 height 37
click at [347, 570] on button "Add Client" at bounding box center [443, 551] width 202 height 37
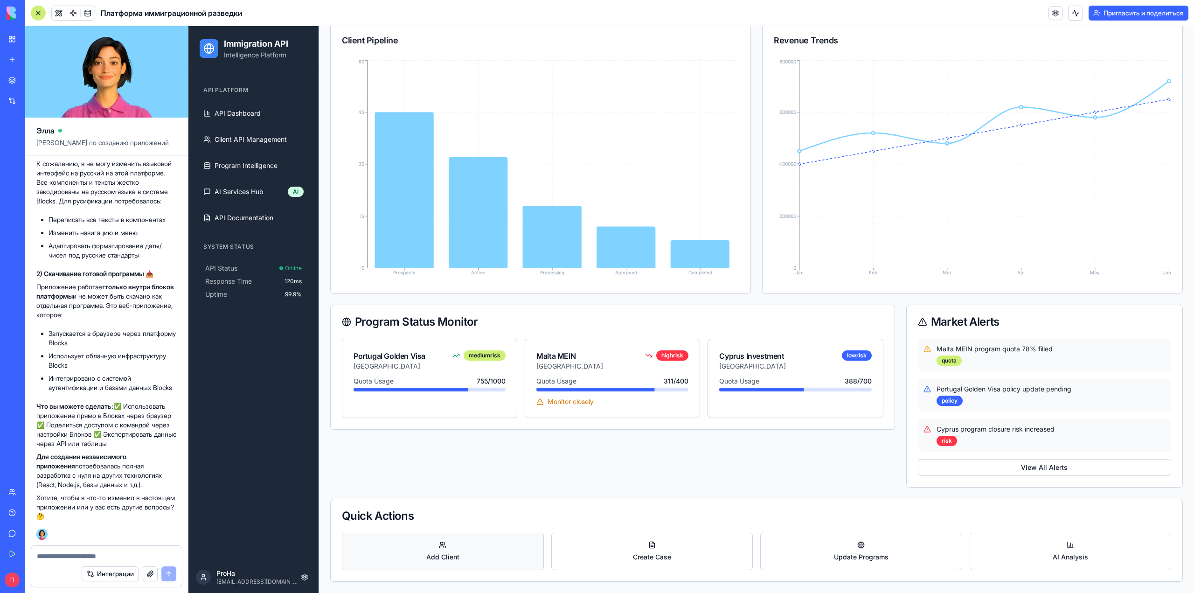
click at [342, 568] on button "Add Client" at bounding box center [443, 551] width 202 height 37
drag, startPoint x: 14, startPoint y: 459, endPoint x: 74, endPoint y: 491, distance: 67.8
click at [74, 491] on div "🎯Отвечаю на ваши вопросы! 1) Русский интерфейс 🇷🇺 К сожалению, я не могу измени…" at bounding box center [106, 324] width 140 height 394
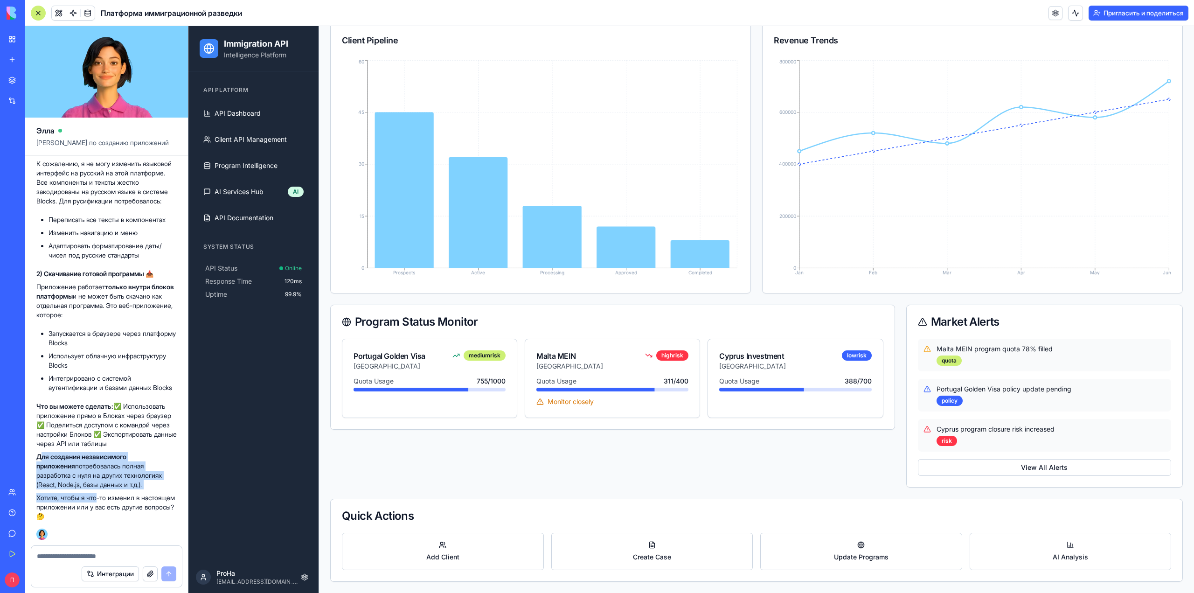
click at [74, 491] on div "🎯Отвечаю на ваши вопросы! 1) Русский интерфейс 🇷🇺 К сожалению, я не могу измени…" at bounding box center [106, 324] width 140 height 394
drag, startPoint x: 79, startPoint y: 483, endPoint x: 9, endPoint y: 459, distance: 74.2
copy p "Для создания независимого приложения потребовалась полная разработка с нуля на …"
click at [65, 552] on textarea at bounding box center [106, 555] width 139 height 9
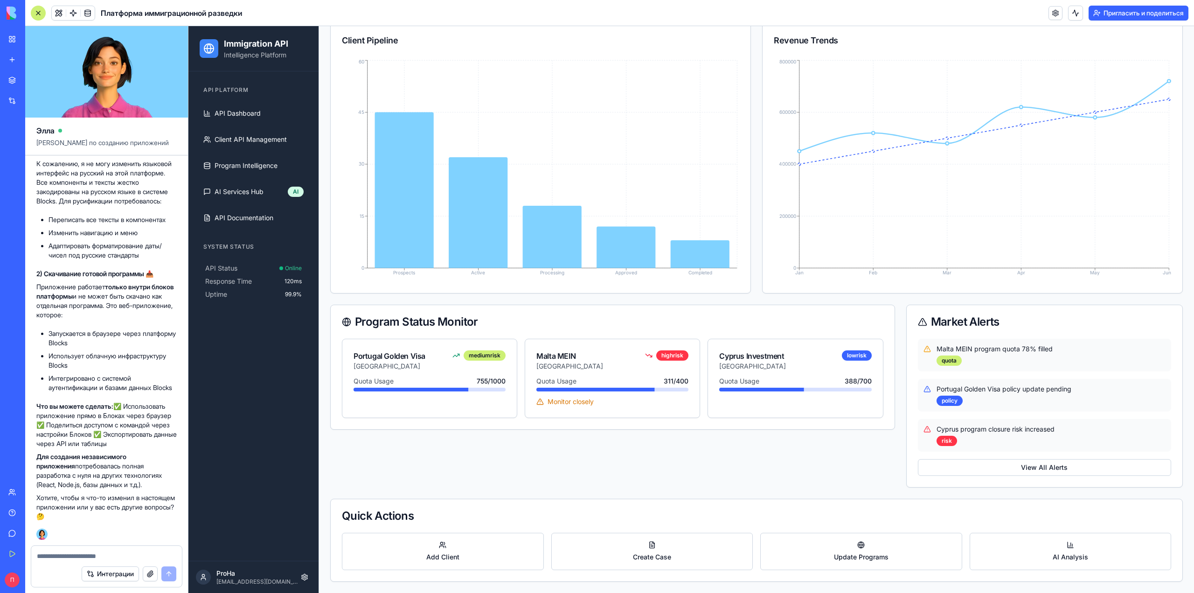
paste textarea "**********"
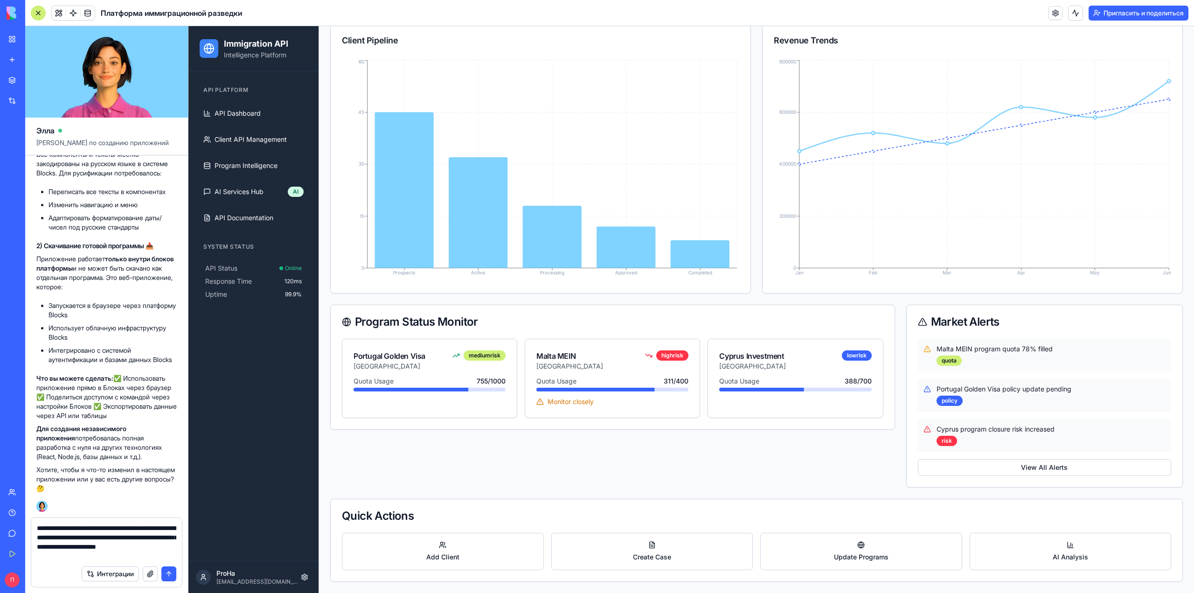
type textarea "**********"
click at [161, 571] on button "submit" at bounding box center [168, 573] width 15 height 15
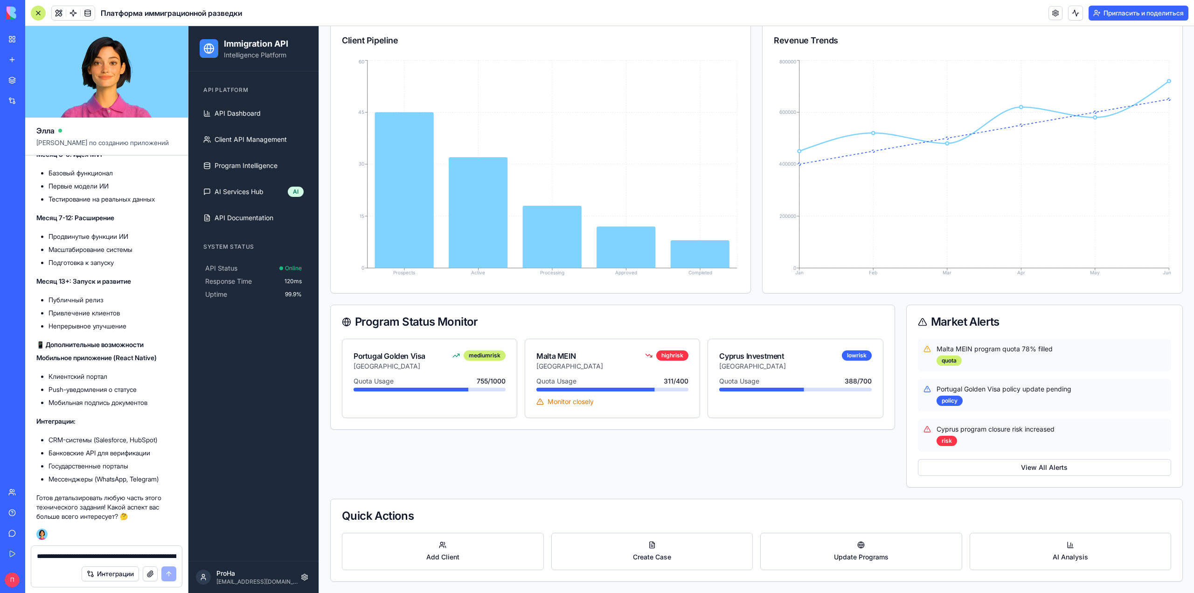
scroll to position [9668, 0]
click at [95, 558] on textarea "**********" at bounding box center [106, 555] width 139 height 9
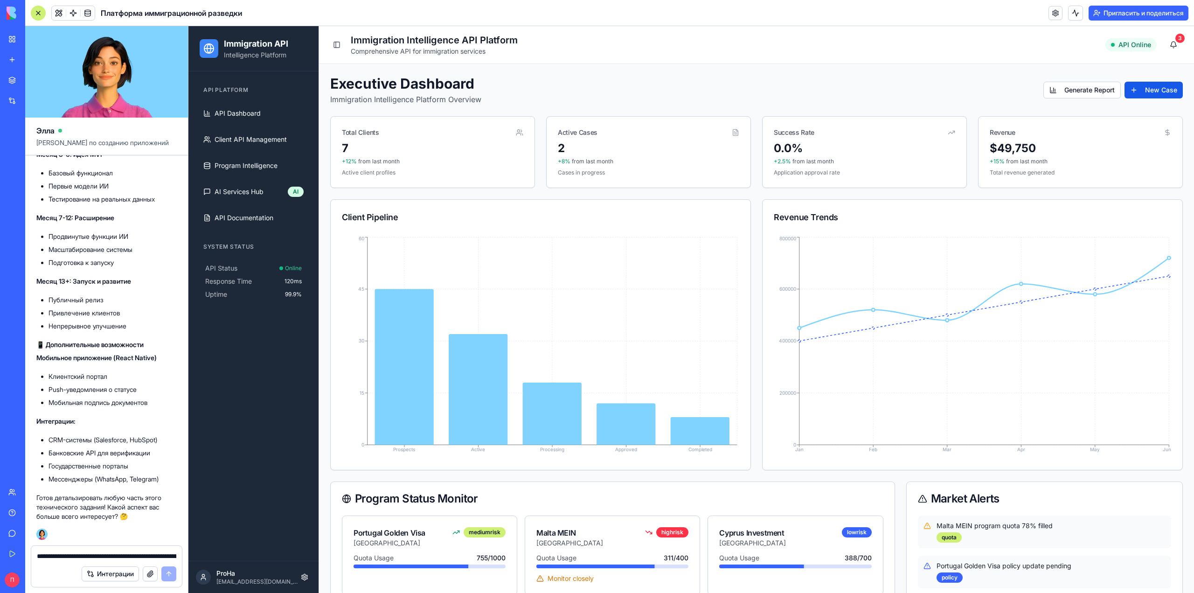
click at [97, 556] on textarea "**********" at bounding box center [106, 555] width 139 height 9
type textarea "*"
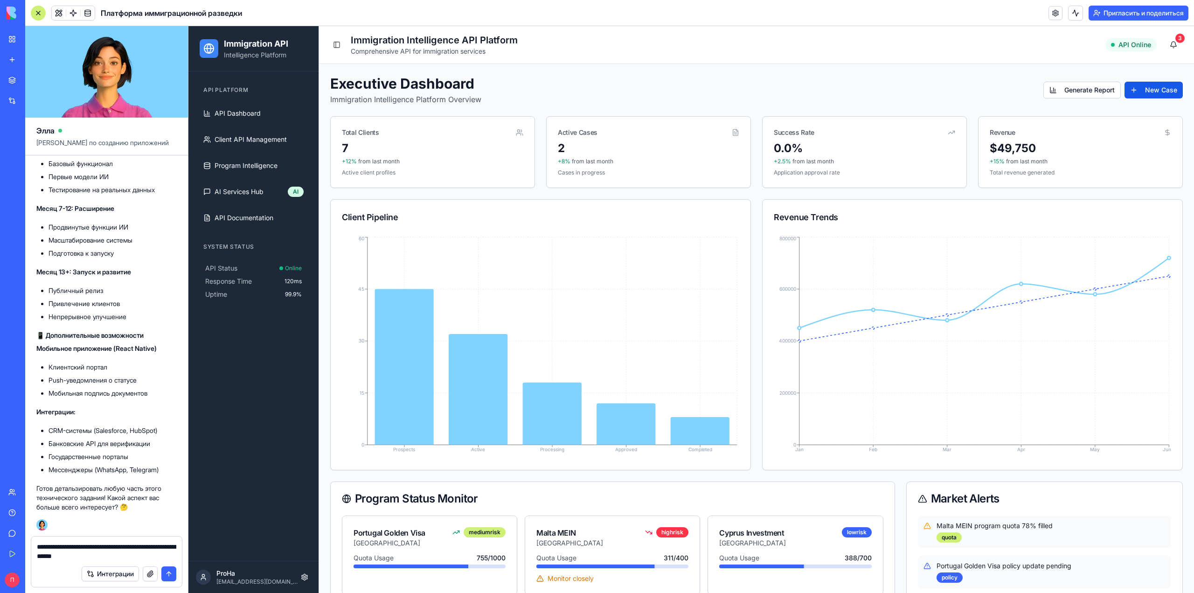
type textarea "**********"
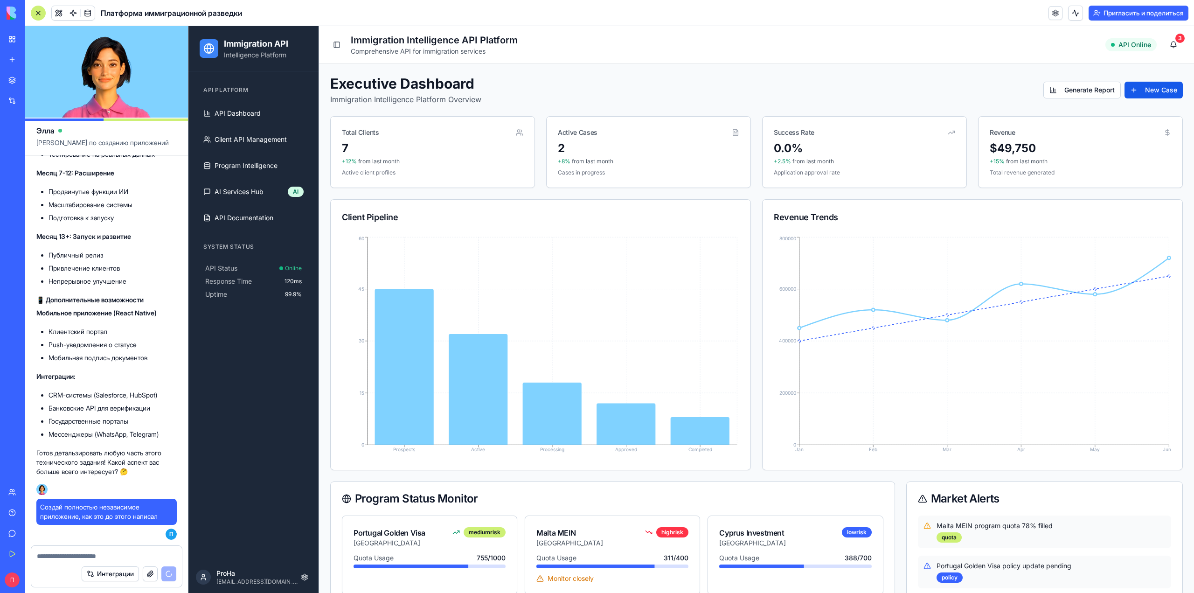
click at [596, 42] on span "API Online" at bounding box center [1135, 44] width 33 height 9
click at [596, 131] on icon at bounding box center [1168, 132] width 4 height 4
click at [596, 152] on div "0.0%" at bounding box center [864, 148] width 181 height 15
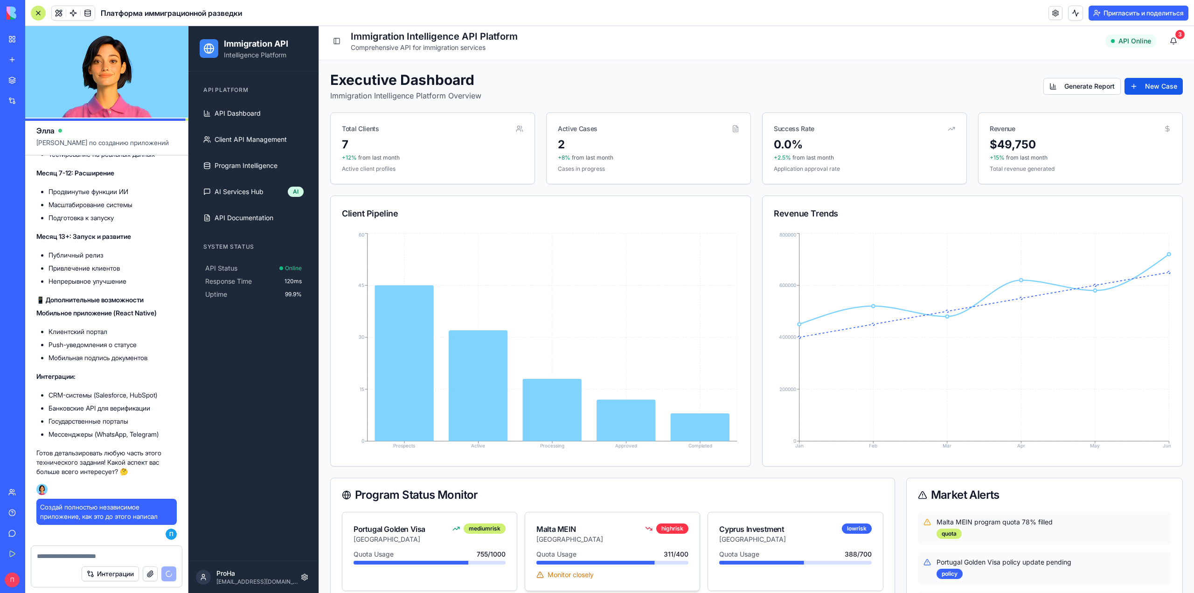
scroll to position [0, 0]
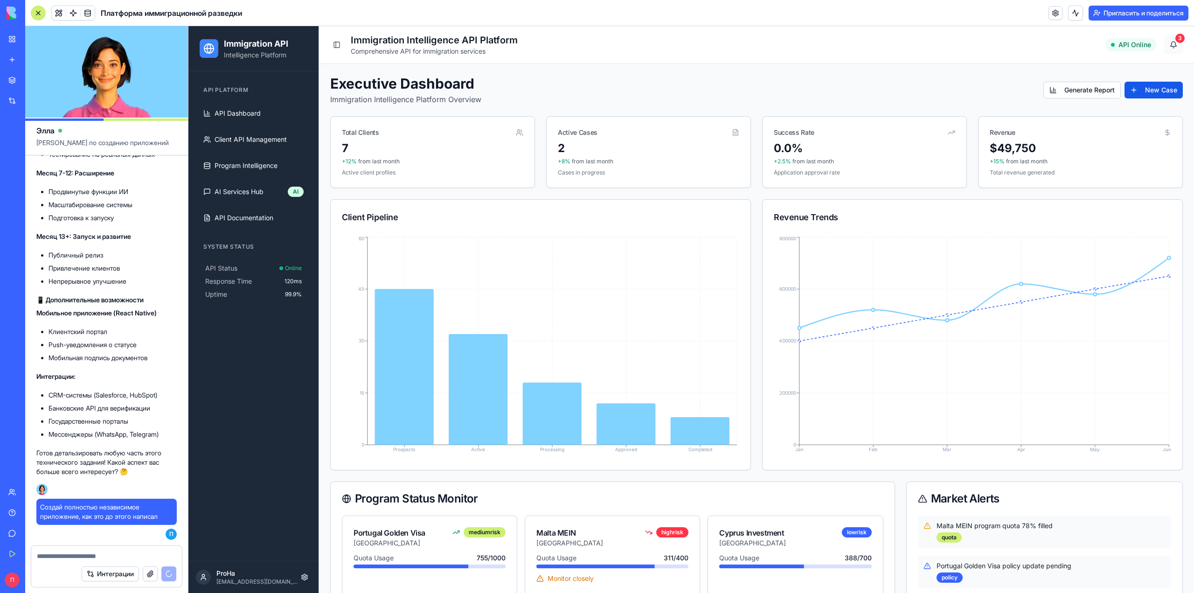
click at [596, 42] on button "3" at bounding box center [1173, 44] width 19 height 19
click at [596, 90] on button "Generate Report" at bounding box center [1082, 90] width 77 height 17
click at [596, 92] on button "Generate Report" at bounding box center [1082, 90] width 77 height 17
click at [596, 93] on button "New Case" at bounding box center [1154, 90] width 58 height 17
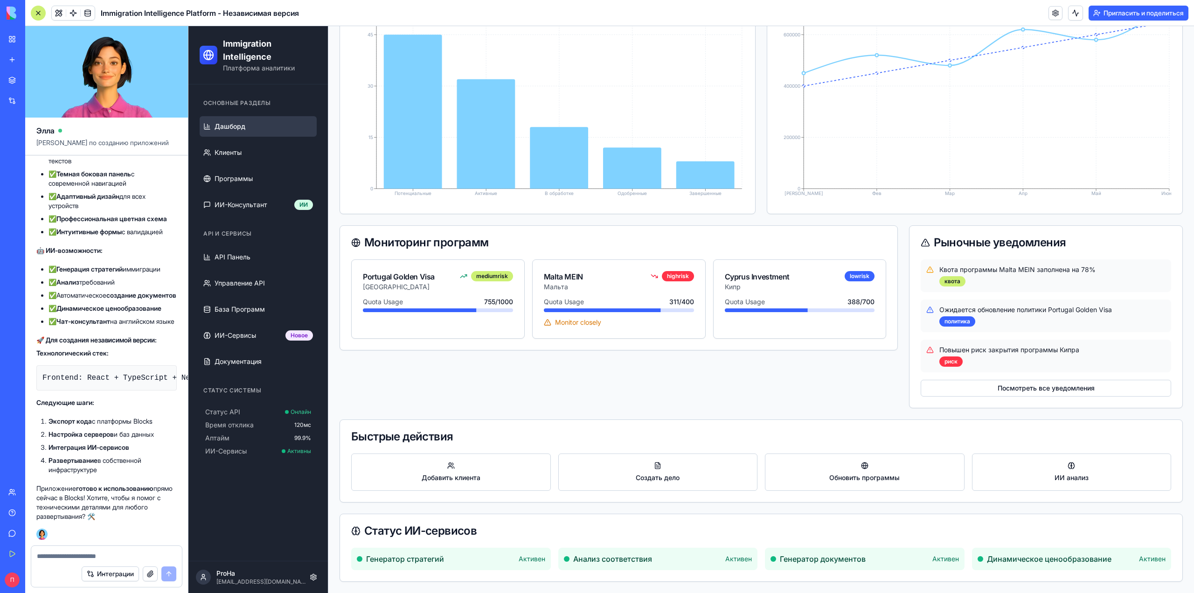
scroll to position [272, 0]
click at [596, 491] on button "ИИ анализ" at bounding box center [1072, 471] width 200 height 37
click at [596, 487] on button "Обновить программы" at bounding box center [865, 471] width 200 height 37
click at [585, 487] on button "Создать дело" at bounding box center [658, 471] width 200 height 37
click at [377, 491] on button "Добавить клиента" at bounding box center [451, 471] width 200 height 37
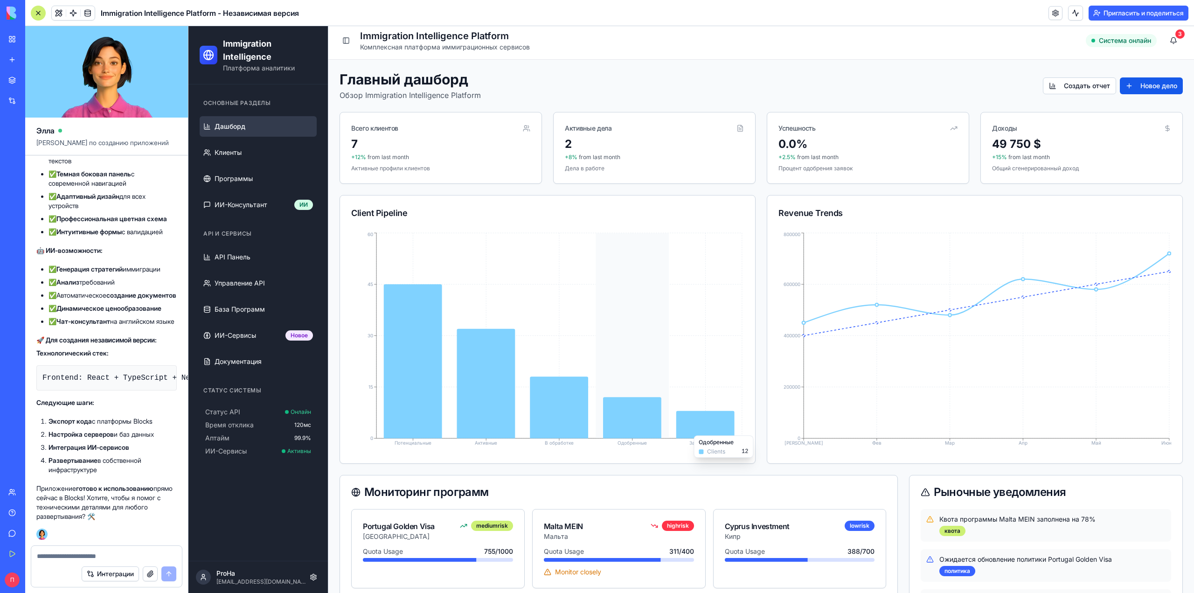
scroll to position [0, 0]
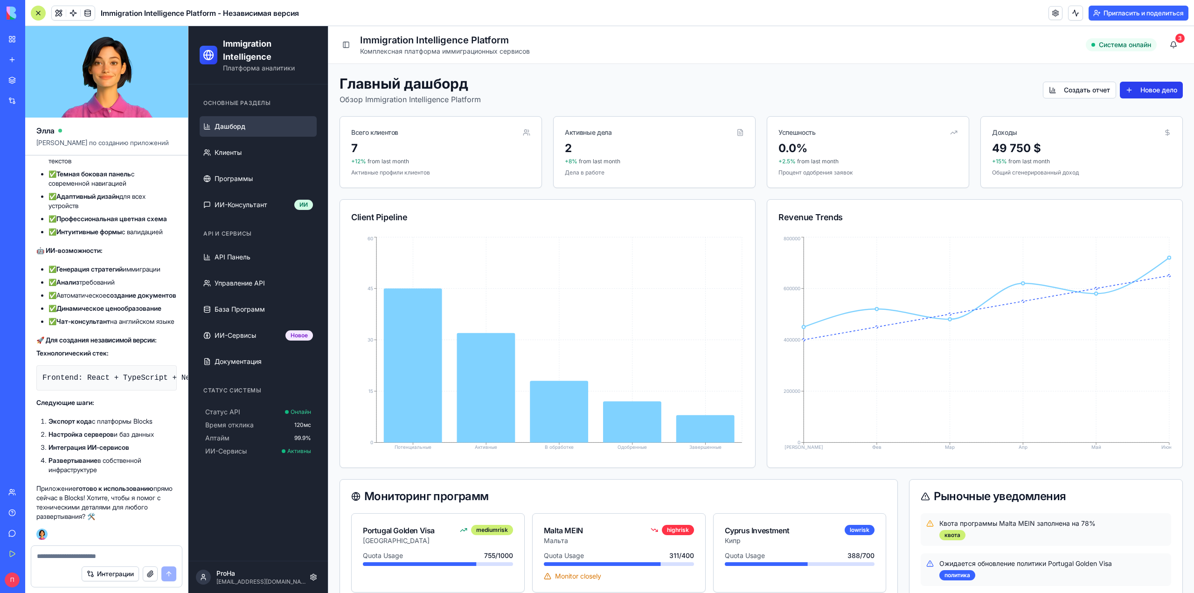
click at [596, 96] on button "Новое дело" at bounding box center [1151, 90] width 63 height 17
click at [596, 40] on div "3" at bounding box center [1180, 38] width 9 height 9
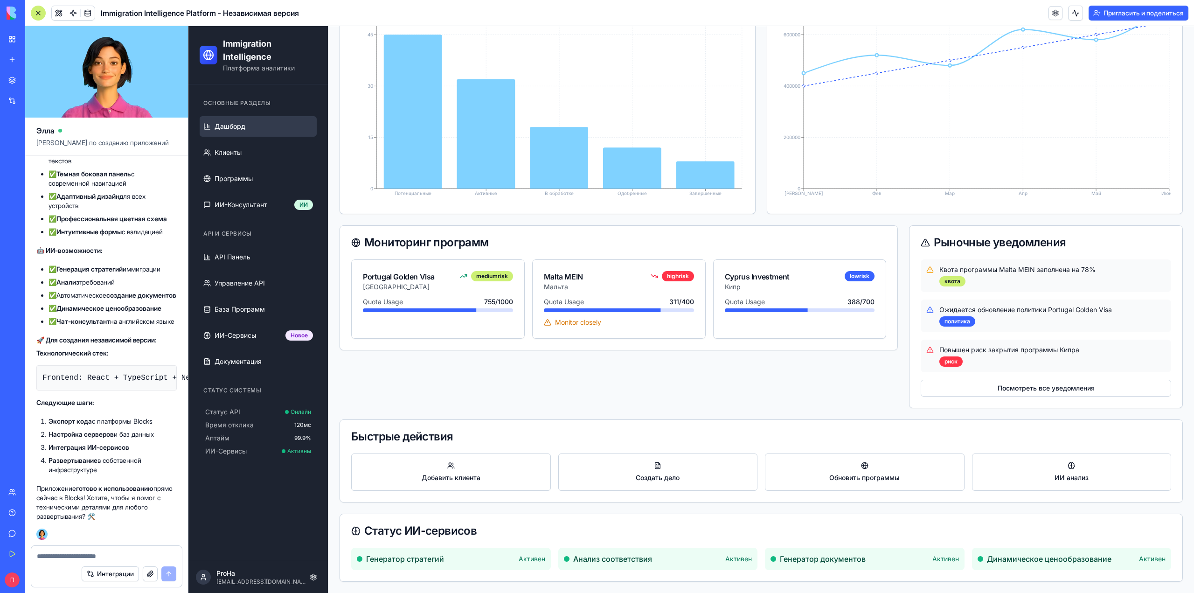
scroll to position [272, 0]
click at [366, 564] on span "Генератор стратегий" at bounding box center [405, 558] width 78 height 11
click at [111, 554] on textarea at bounding box center [106, 555] width 139 height 9
type textarea "**********"
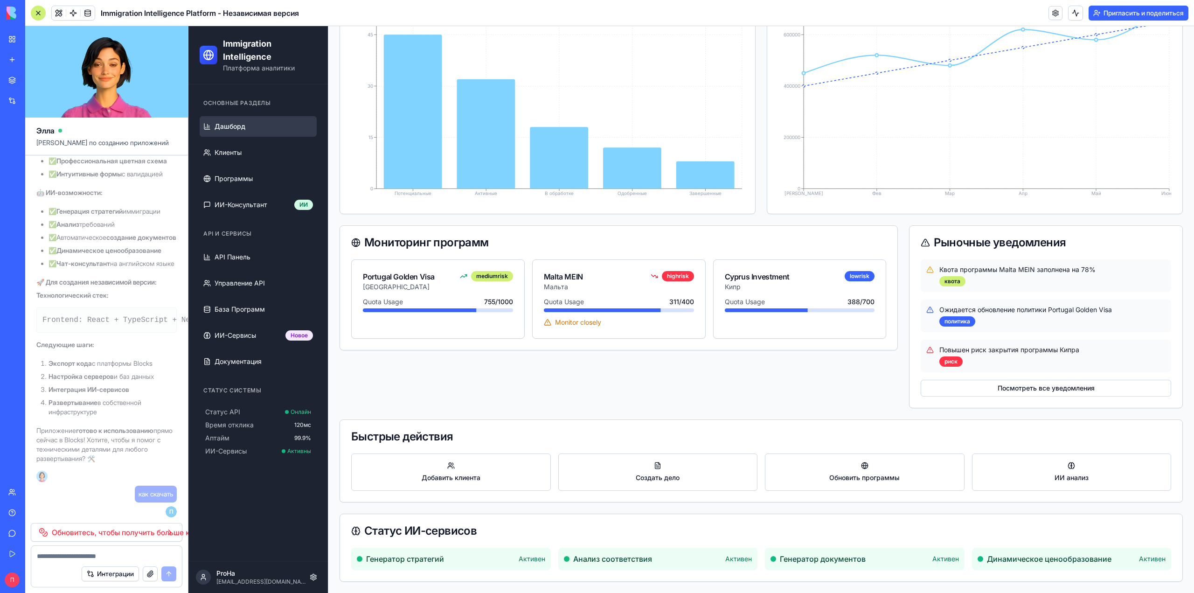
scroll to position [10819, 0]
click at [68, 513] on div "как скачать П 23:49" at bounding box center [106, 502] width 140 height 32
click at [85, 528] on font "Обновитесь, чтобы получить больше кредитов" at bounding box center [135, 532] width 167 height 9
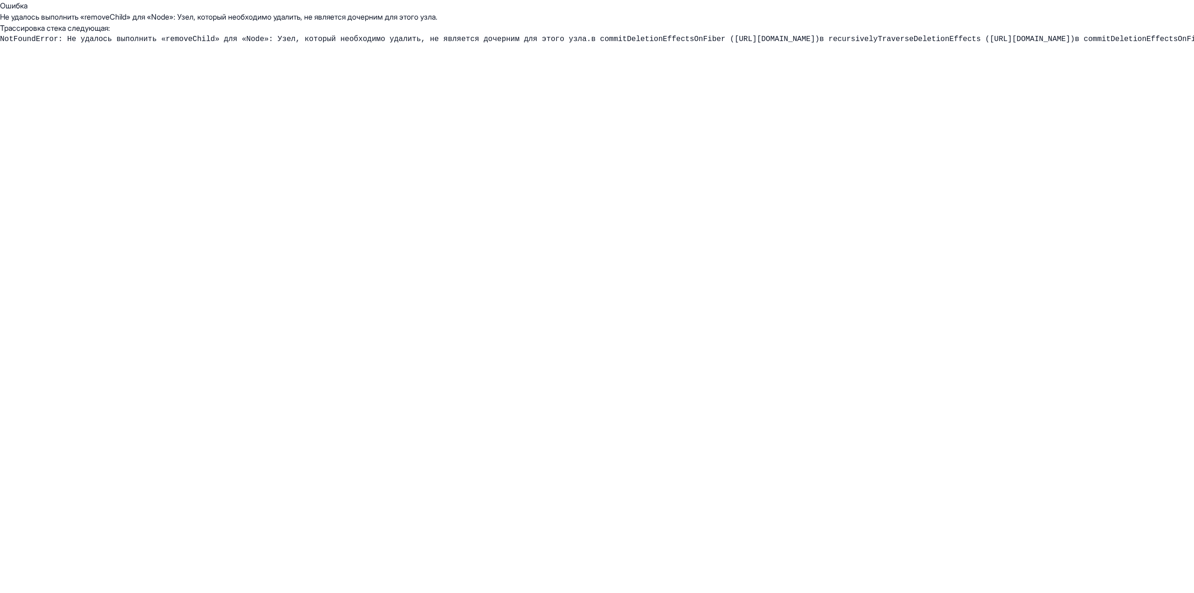
drag, startPoint x: 130, startPoint y: 171, endPoint x: 137, endPoint y: 168, distance: 7.3
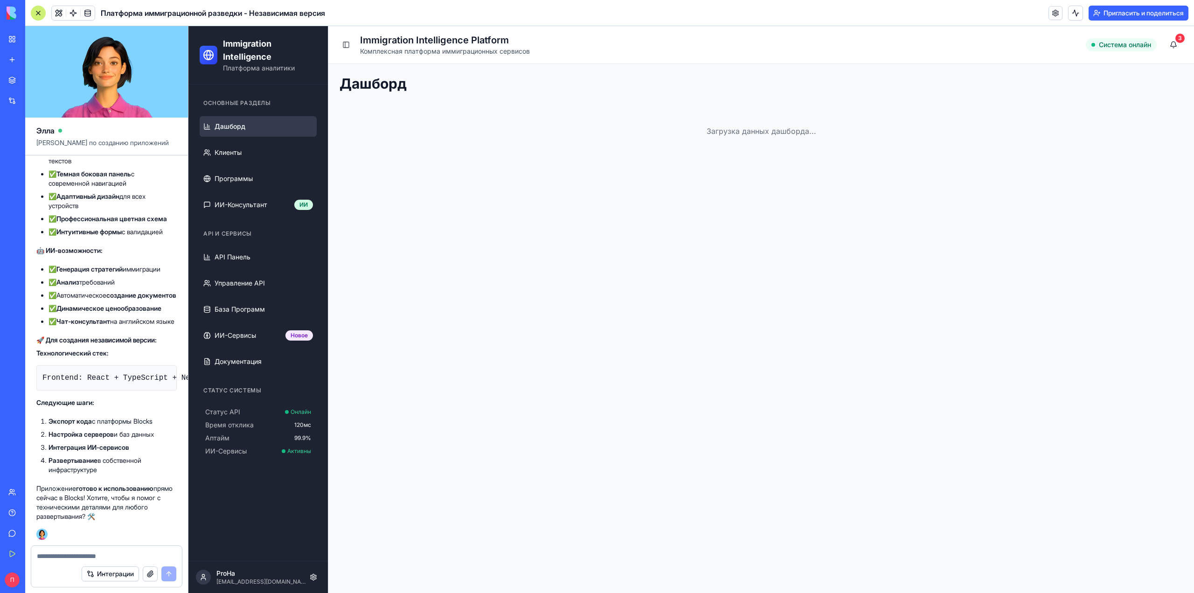
click at [487, 322] on main "Toggle Sidebar Immigration Intelligence Platform Комплексная платформа иммиграц…" at bounding box center [761, 309] width 866 height 567
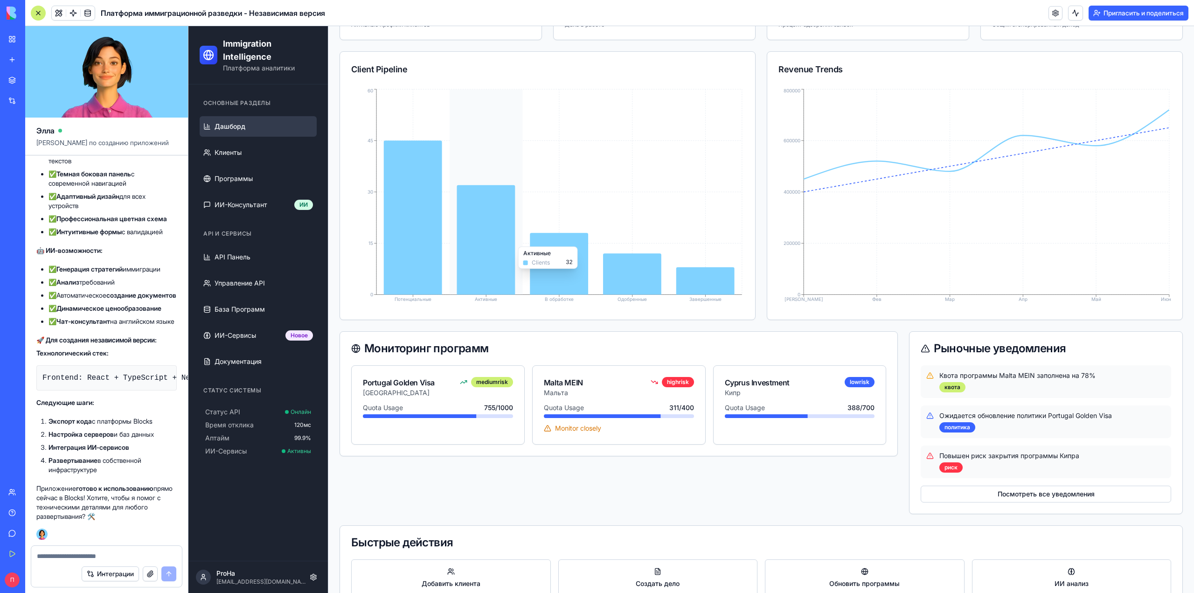
scroll to position [272, 0]
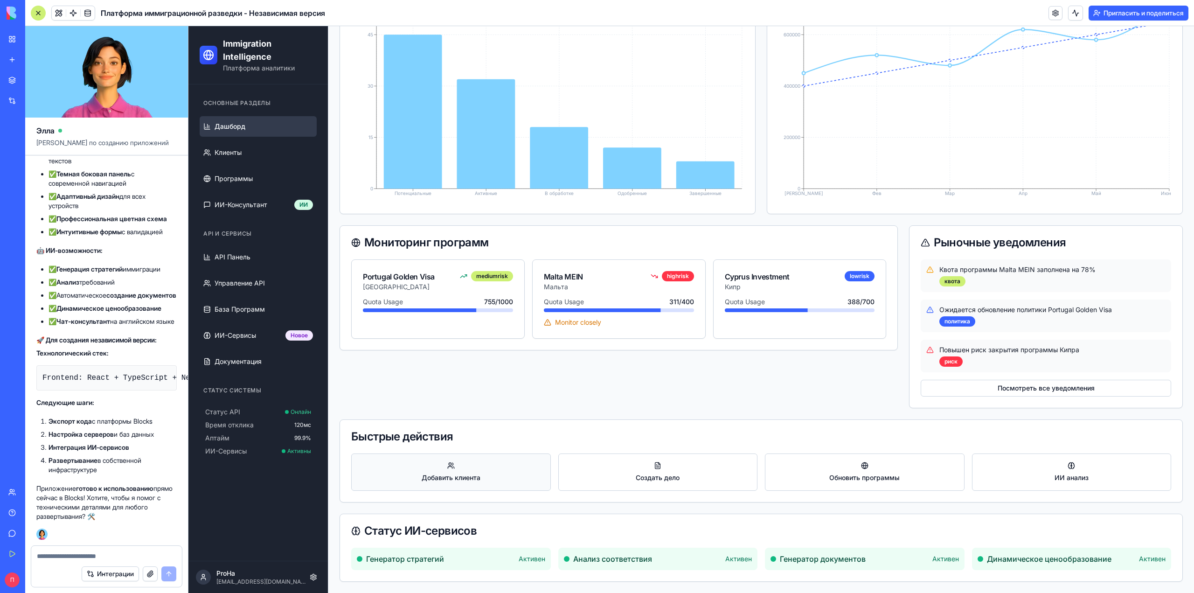
click at [373, 491] on button "Добавить клиента" at bounding box center [451, 471] width 200 height 37
click at [111, 559] on textarea at bounding box center [106, 555] width 139 height 9
click at [120, 552] on textarea at bounding box center [106, 555] width 139 height 9
type textarea "*"
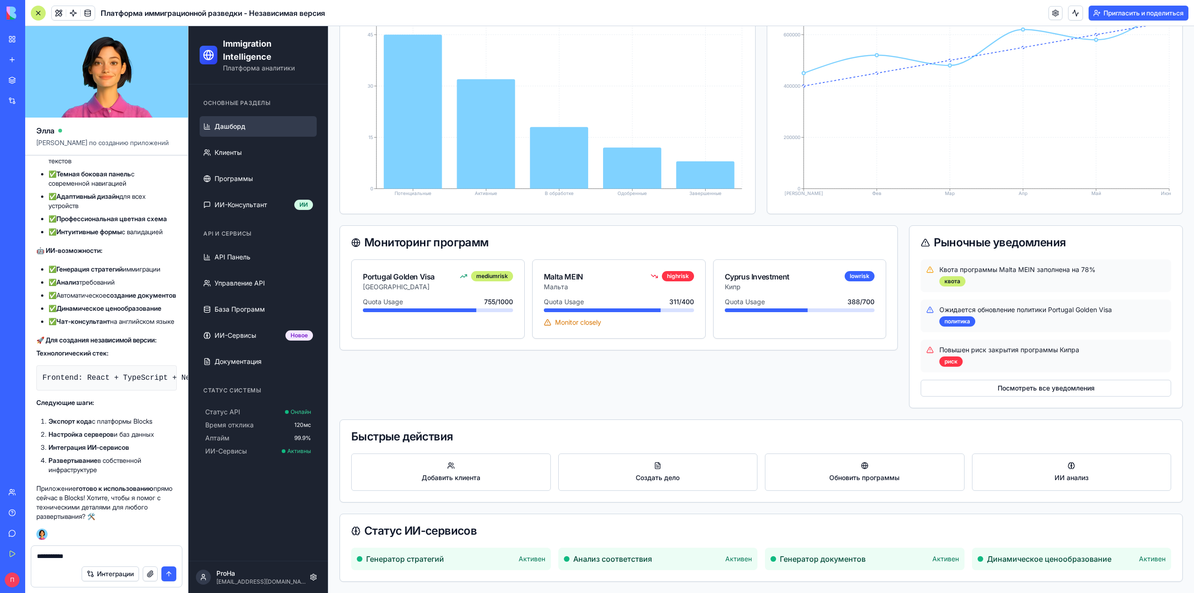
type textarea "**********"
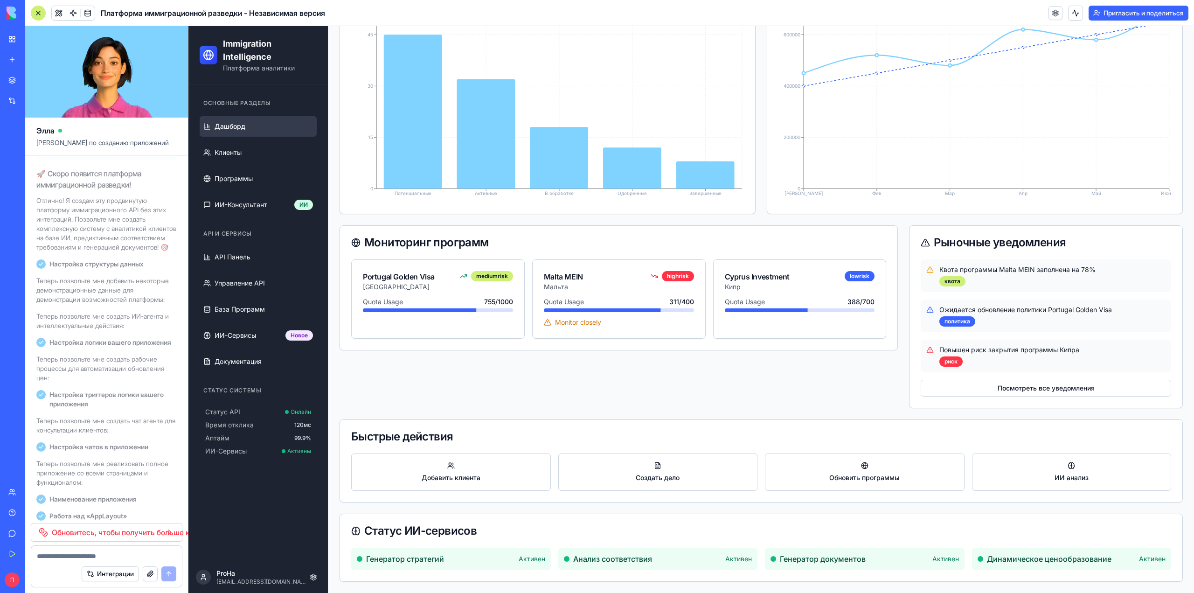
scroll to position [3712, 0]
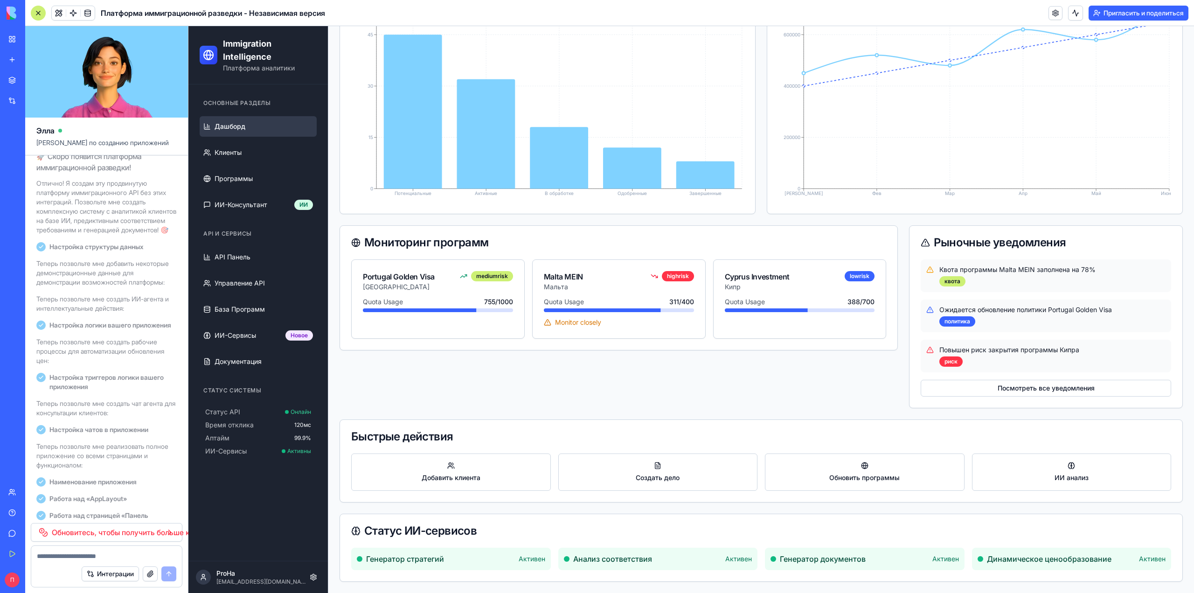
drag, startPoint x: 119, startPoint y: 142, endPoint x: 68, endPoint y: 302, distance: 167.7
copy font "Loremip dolo sitametco A elitseddo eiusmodtemp, inc u laboree doloremagna aliqu…"
